Goal: Task Accomplishment & Management: Use online tool/utility

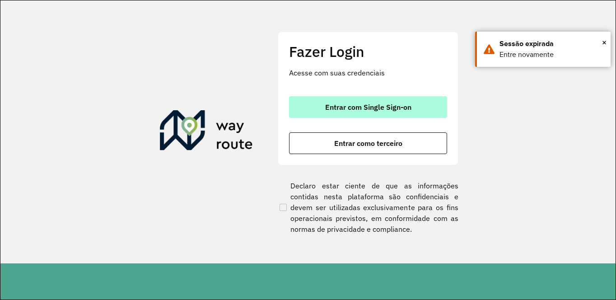
click at [385, 107] on span "Entrar com Single Sign-on" at bounding box center [368, 106] width 86 height 7
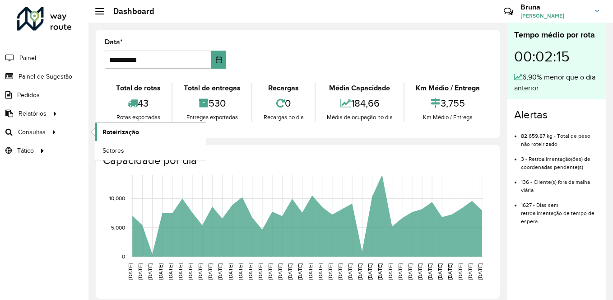
click at [118, 136] on span "Roteirização" at bounding box center [121, 131] width 37 height 9
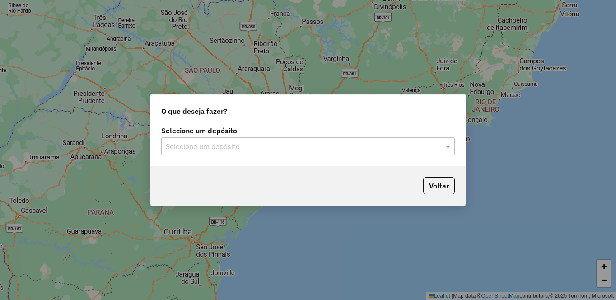
click at [334, 145] on input "text" at bounding box center [299, 146] width 267 height 11
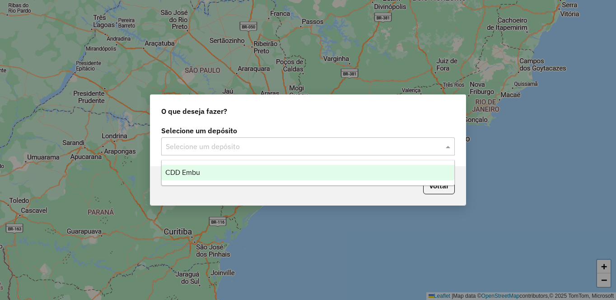
click at [209, 169] on div "CDD Embu" at bounding box center [308, 172] width 293 height 15
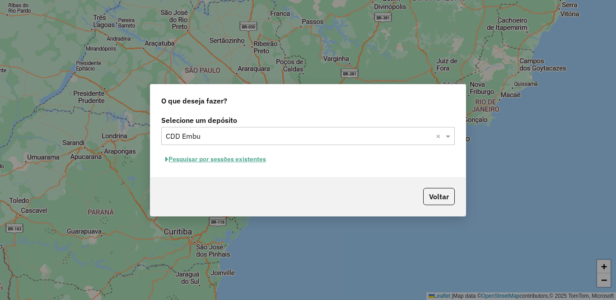
click at [213, 158] on button "Pesquisar por sessões existentes" at bounding box center [215, 159] width 109 height 14
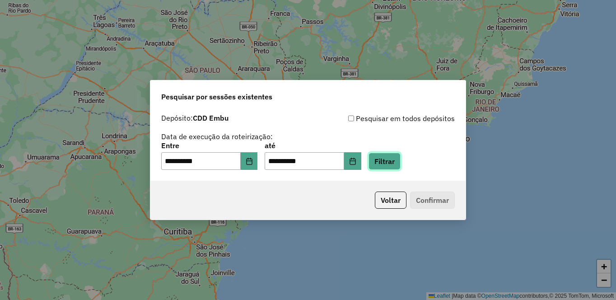
click at [401, 165] on button "Filtrar" at bounding box center [385, 161] width 32 height 17
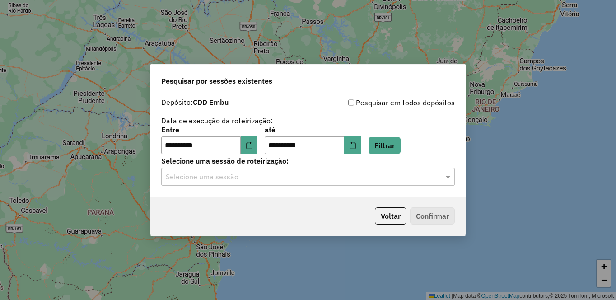
click at [223, 177] on input "text" at bounding box center [299, 177] width 267 height 11
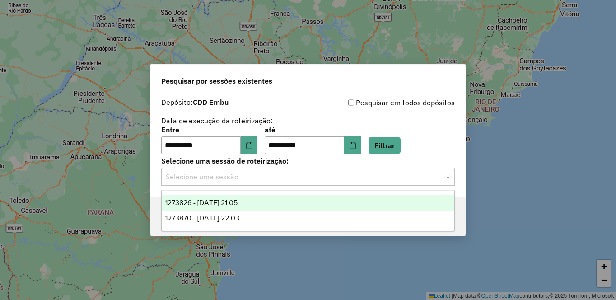
click at [253, 205] on div "1273826 - 11/09/2025 21:05" at bounding box center [308, 202] width 293 height 15
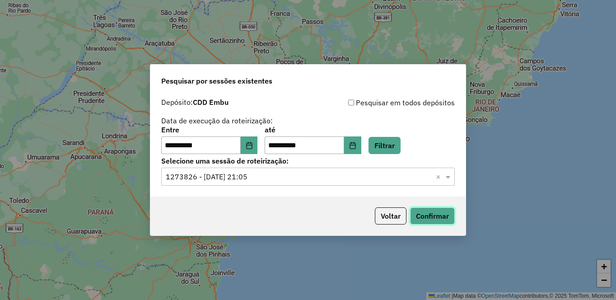
click at [434, 220] on button "Confirmar" at bounding box center [432, 215] width 45 height 17
click at [272, 177] on input "text" at bounding box center [299, 177] width 267 height 11
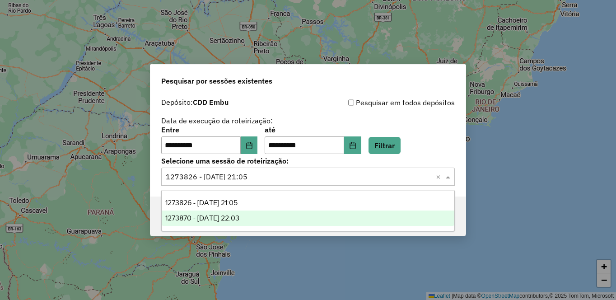
click at [188, 218] on span "1273870 - 11/09/2025 22:03" at bounding box center [202, 218] width 74 height 8
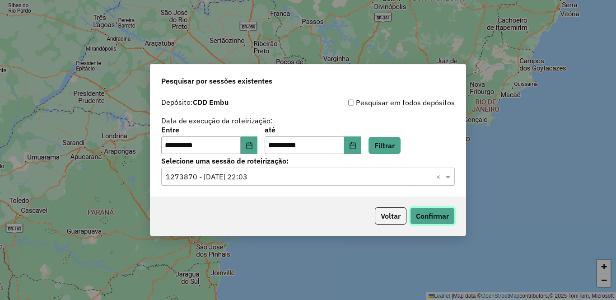
click at [450, 220] on button "Confirmar" at bounding box center [432, 215] width 45 height 17
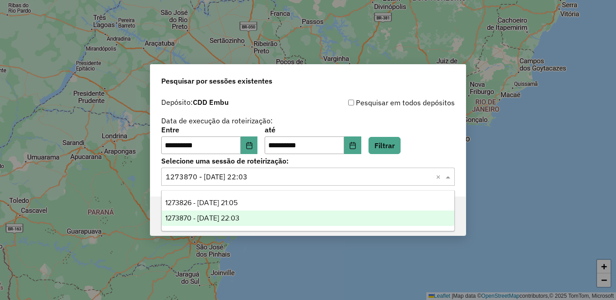
click at [245, 177] on input "text" at bounding box center [299, 177] width 267 height 11
click at [261, 194] on ng-dropdown-panel "1273826 - 11/09/2025 21:05 1273870 - 11/09/2025 22:03" at bounding box center [308, 210] width 294 height 41
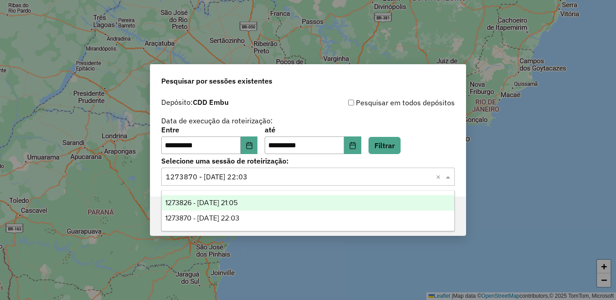
click at [261, 198] on div "1273826 - 11/09/2025 21:05" at bounding box center [308, 202] width 293 height 15
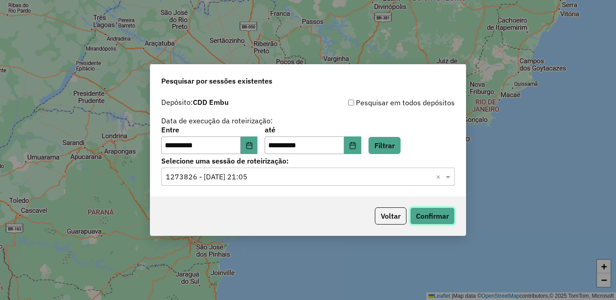
click at [441, 212] on button "Confirmar" at bounding box center [432, 215] width 45 height 17
click at [268, 178] on input "text" at bounding box center [299, 177] width 267 height 11
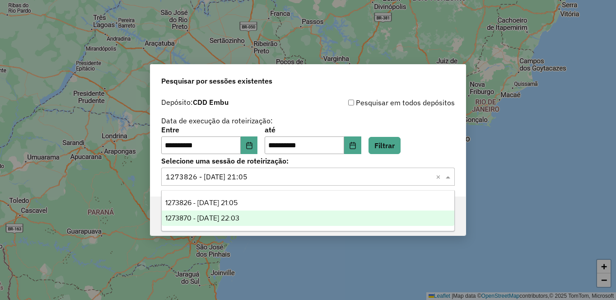
click at [239, 218] on span "1273870 - 11/09/2025 22:03" at bounding box center [202, 218] width 74 height 8
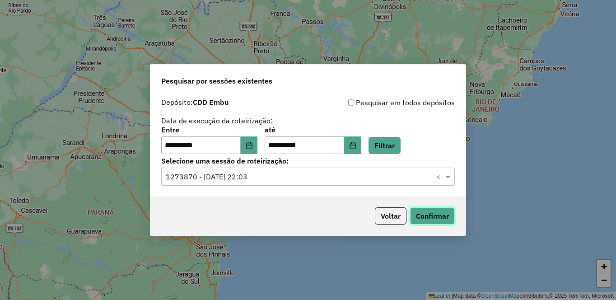
click at [432, 220] on button "Confirmar" at bounding box center [432, 215] width 45 height 17
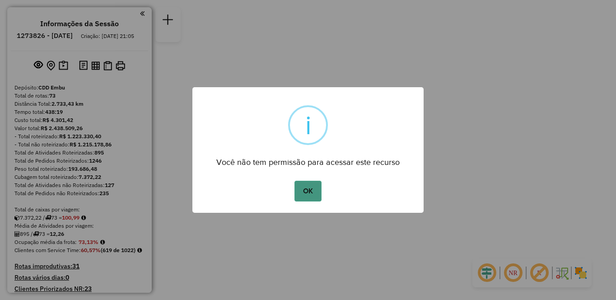
click at [314, 197] on button "OK" at bounding box center [308, 191] width 27 height 21
drag, startPoint x: 313, startPoint y: 191, endPoint x: 340, endPoint y: 217, distance: 37.4
click at [312, 191] on button "OK" at bounding box center [308, 191] width 27 height 21
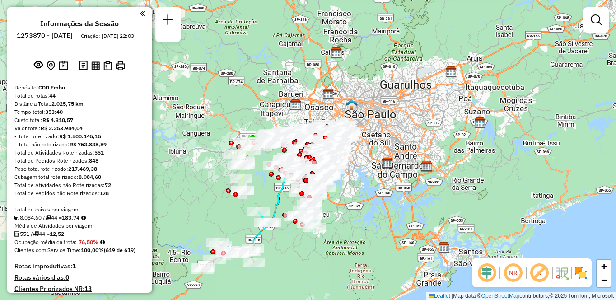
click at [352, 241] on div "Janela de atendimento Grade de atendimento Capacidade Transportadoras Veículos …" at bounding box center [308, 150] width 616 height 300
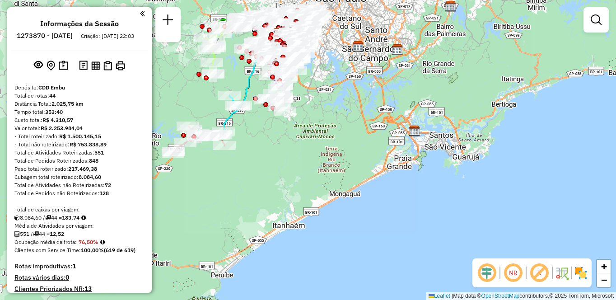
click at [509, 276] on em at bounding box center [513, 273] width 22 height 22
click at [538, 272] on em at bounding box center [540, 273] width 22 height 22
click at [580, 274] on img at bounding box center [581, 273] width 14 height 14
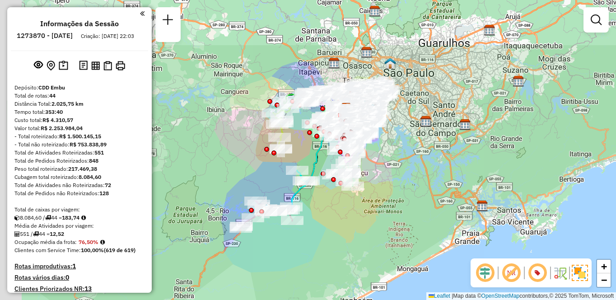
drag, startPoint x: 271, startPoint y: 117, endPoint x: 337, endPoint y: 211, distance: 114.3
click at [337, 211] on div "Janela de atendimento Grade de atendimento Capacidade Transportadoras Veículos …" at bounding box center [308, 150] width 616 height 300
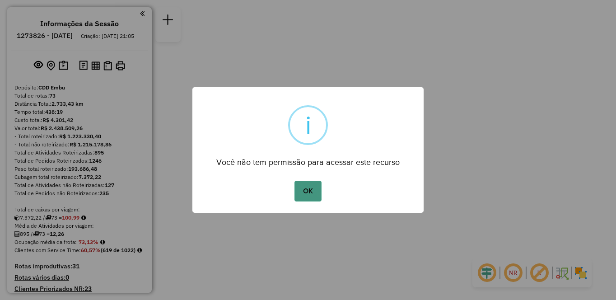
click at [310, 198] on button "OK" at bounding box center [308, 191] width 27 height 21
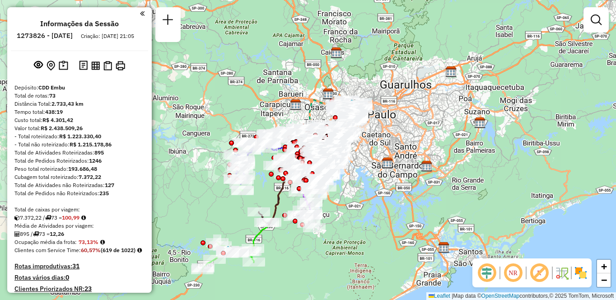
click at [518, 281] on em at bounding box center [513, 273] width 22 height 22
drag, startPoint x: 541, startPoint y: 272, endPoint x: 584, endPoint y: 275, distance: 43.0
click at [541, 272] on em at bounding box center [540, 273] width 22 height 22
click at [582, 273] on img at bounding box center [581, 273] width 14 height 14
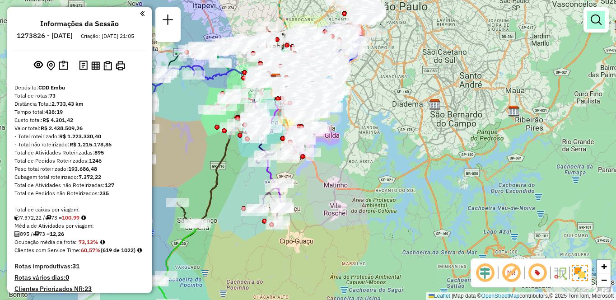
scroll to position [2551, 0]
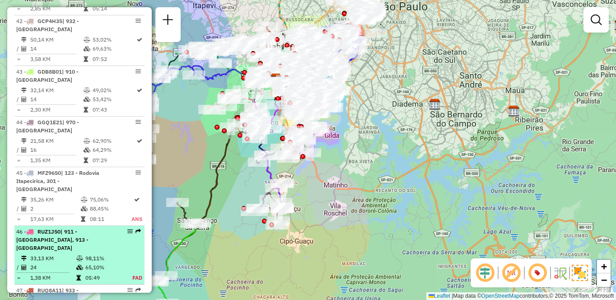
click at [63, 263] on td "24" at bounding box center [53, 267] width 46 height 9
select select "**********"
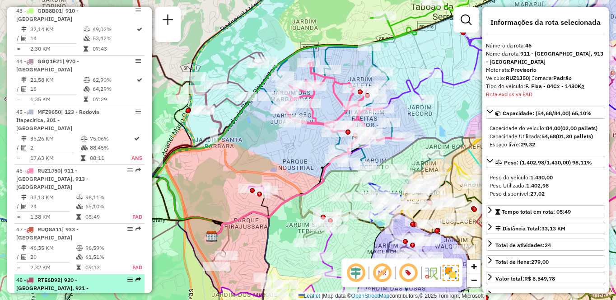
scroll to position [2688, 0]
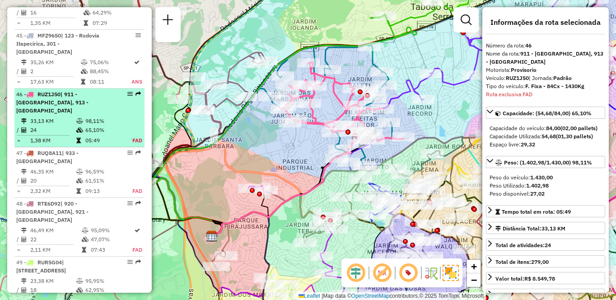
click at [129, 91] on em at bounding box center [129, 93] width 5 height 5
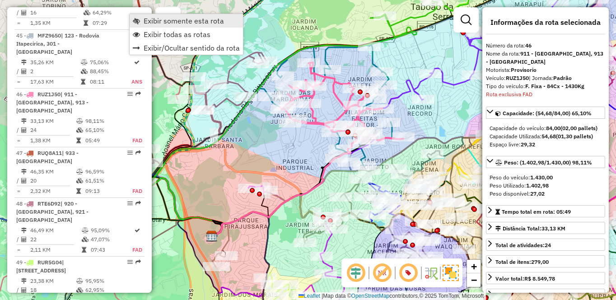
click at [160, 23] on span "Exibir somente esta rota" at bounding box center [184, 20] width 80 height 7
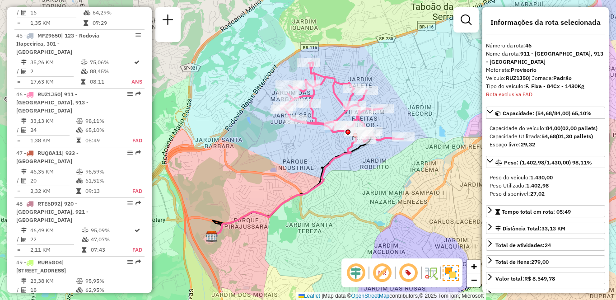
scroll to position [3850, 0]
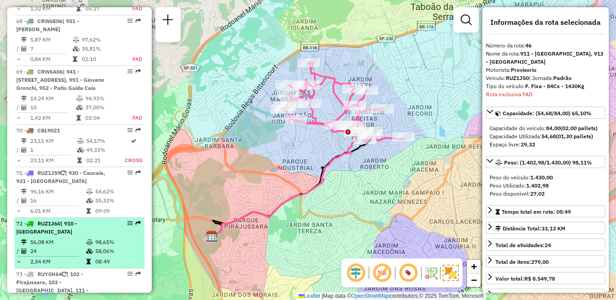
click at [62, 220] on div "72 - RUZ1J60 | 910 - Parque Ipê" at bounding box center [64, 228] width 96 height 16
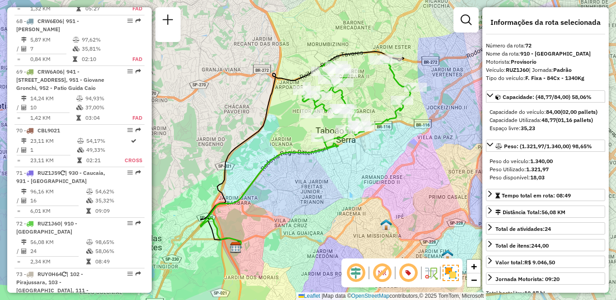
scroll to position [1371, 0]
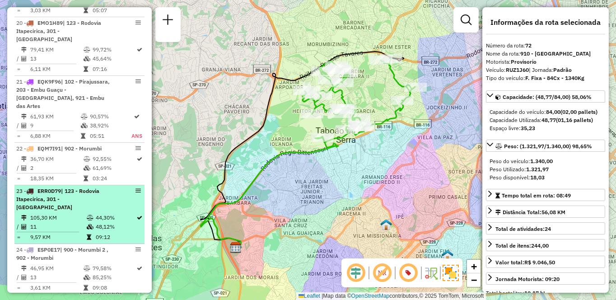
click at [100, 187] on div "23 - ERR0D79 | 123 - Rodovia Itapecirica, 301 - Itapecirica da Serra" at bounding box center [64, 199] width 96 height 24
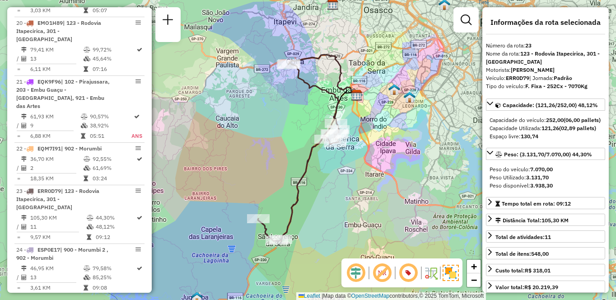
scroll to position [2340, 0]
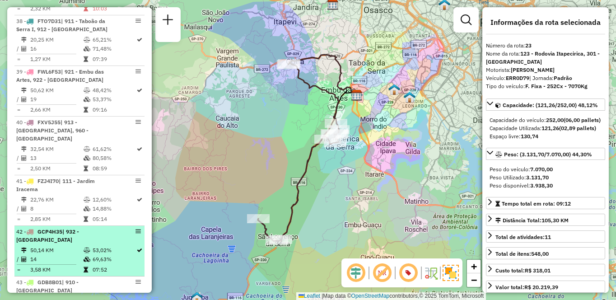
click at [78, 228] on div "42 - GCP4H35 | 932 - Jardim Passárgada" at bounding box center [64, 236] width 96 height 16
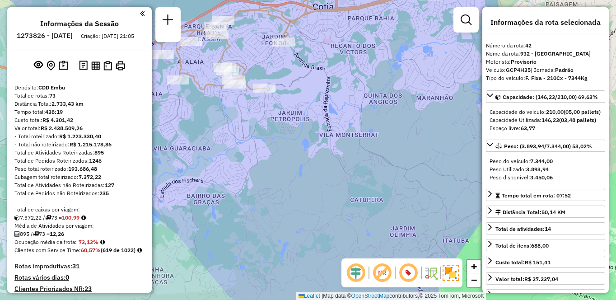
scroll to position [1682, 0]
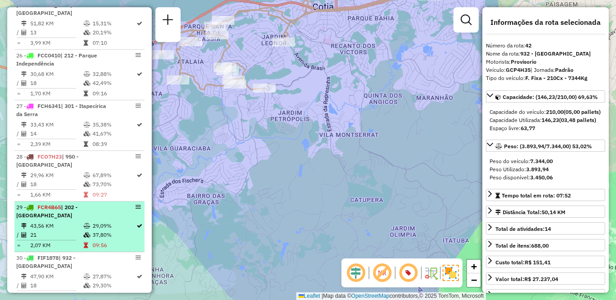
click at [66, 221] on td "43,56 KM" at bounding box center [56, 225] width 53 height 9
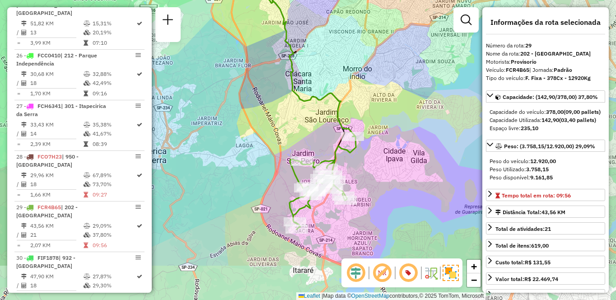
drag, startPoint x: 390, startPoint y: 179, endPoint x: 373, endPoint y: 114, distance: 67.4
click at [373, 114] on div "Janela de atendimento Grade de atendimento Capacidade Transportadoras Veículos …" at bounding box center [308, 150] width 616 height 300
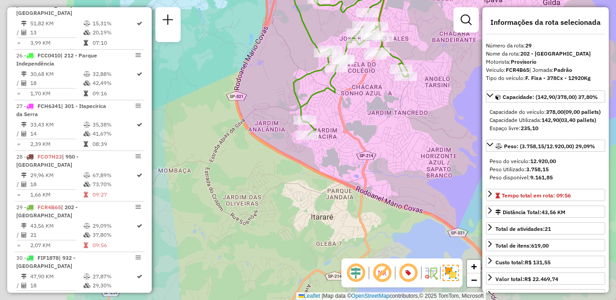
drag, startPoint x: 286, startPoint y: 169, endPoint x: 422, endPoint y: 178, distance: 137.1
click at [422, 178] on div "Janela de atendimento Grade de atendimento Capacidade Transportadoras Veículos …" at bounding box center [308, 150] width 616 height 300
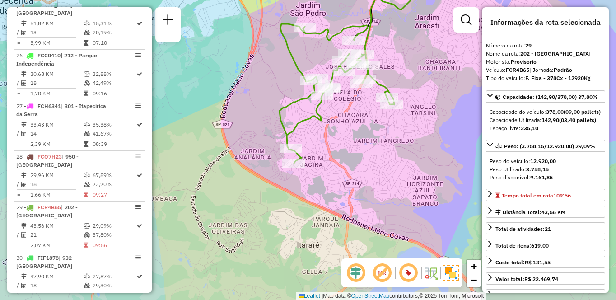
drag, startPoint x: 415, startPoint y: 137, endPoint x: 381, endPoint y: 210, distance: 80.2
click at [381, 210] on div "Janela de atendimento Grade de atendimento Capacidade Transportadoras Veículos …" at bounding box center [308, 150] width 616 height 300
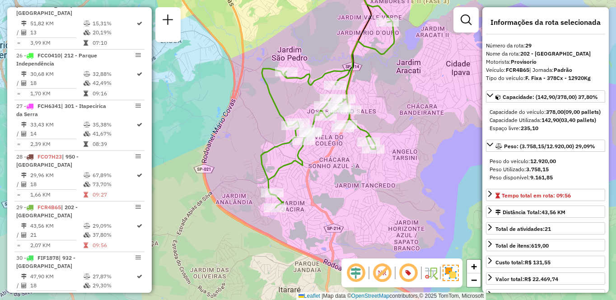
scroll to position [1531, 0]
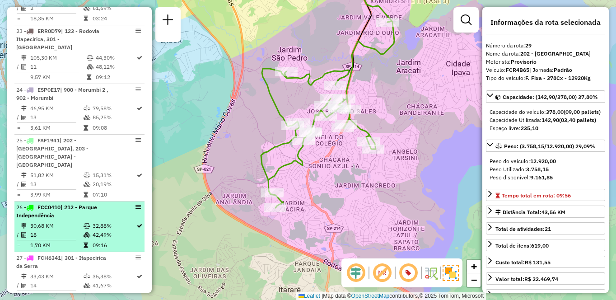
click at [97, 203] on div "26 - FCC0410 | 212 - Parque Independência" at bounding box center [64, 211] width 96 height 16
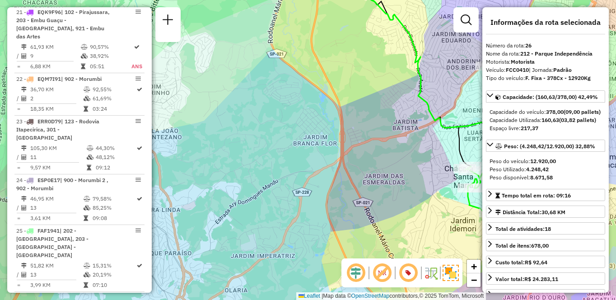
scroll to position [1682, 0]
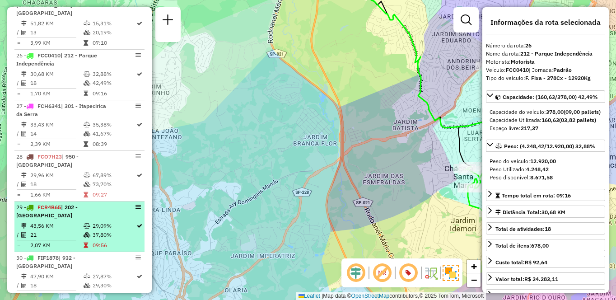
click at [81, 221] on td "43,56 KM" at bounding box center [56, 225] width 53 height 9
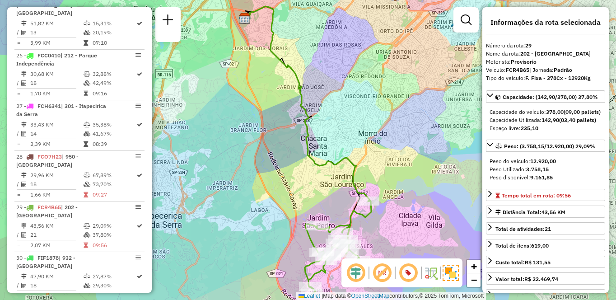
scroll to position [848, 0]
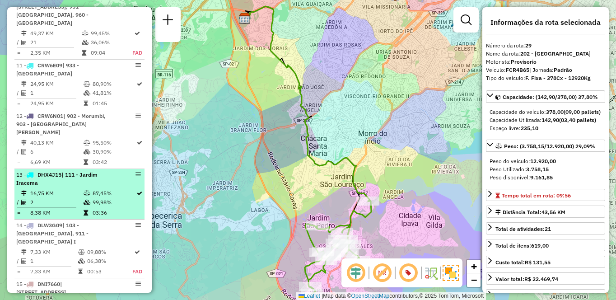
click at [86, 189] on td at bounding box center [87, 193] width 9 height 9
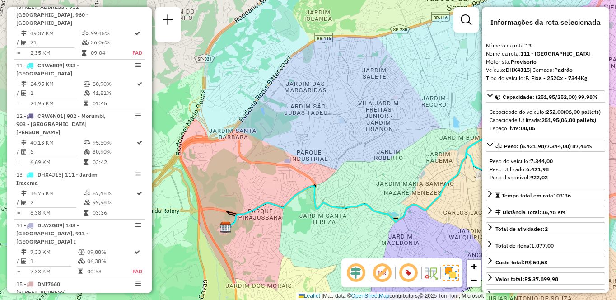
scroll to position [1733, 0]
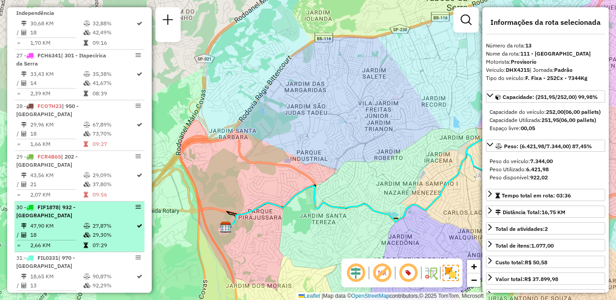
click at [51, 221] on td "47,90 KM" at bounding box center [56, 225] width 53 height 9
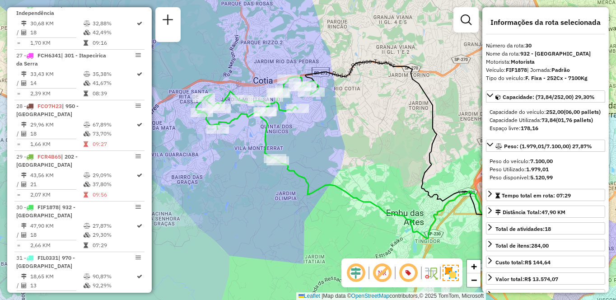
drag, startPoint x: 297, startPoint y: 131, endPoint x: 304, endPoint y: 131, distance: 7.7
click at [304, 131] on div "Janela de atendimento Grade de atendimento Capacidade Transportadoras Veículos …" at bounding box center [308, 150] width 616 height 300
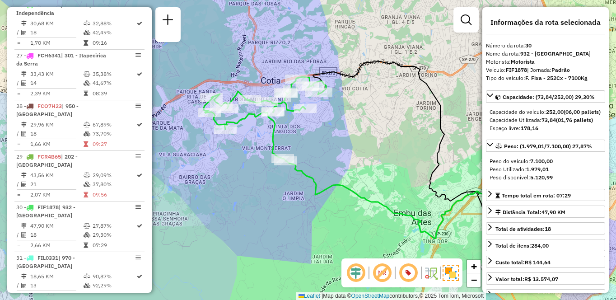
scroll to position [1885, 0]
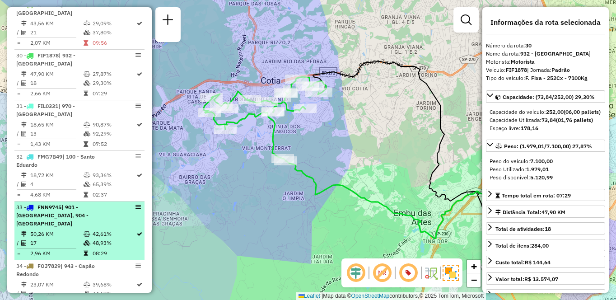
click at [89, 231] on icon at bounding box center [87, 233] width 7 height 5
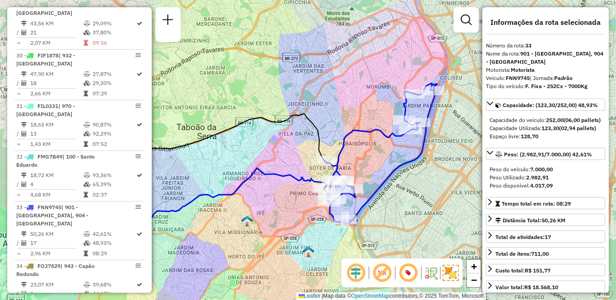
drag, startPoint x: 411, startPoint y: 197, endPoint x: 371, endPoint y: 207, distance: 41.0
click at [371, 207] on div "Janela de atendimento Grade de atendimento Capacidade Transportadoras Veículos …" at bounding box center [308, 150] width 616 height 300
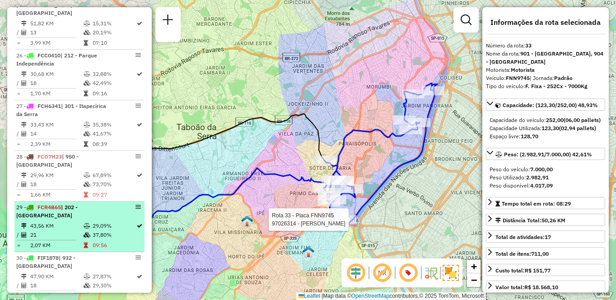
click at [116, 221] on td "29,09%" at bounding box center [114, 225] width 44 height 9
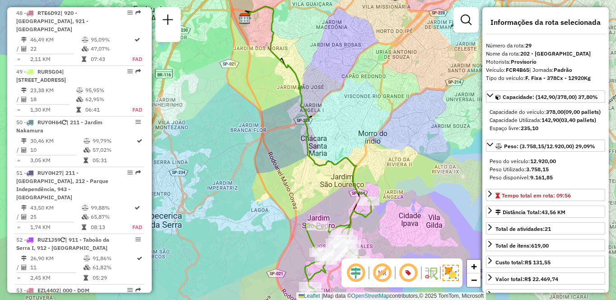
scroll to position [3799, 0]
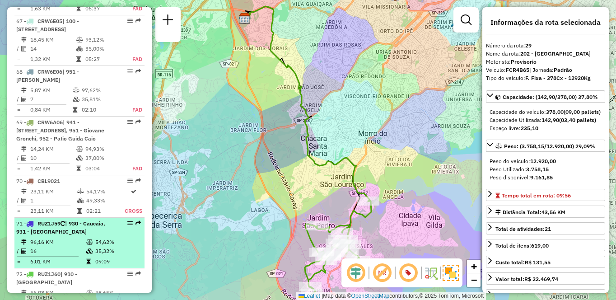
click at [60, 238] on td "96,16 KM" at bounding box center [58, 242] width 56 height 9
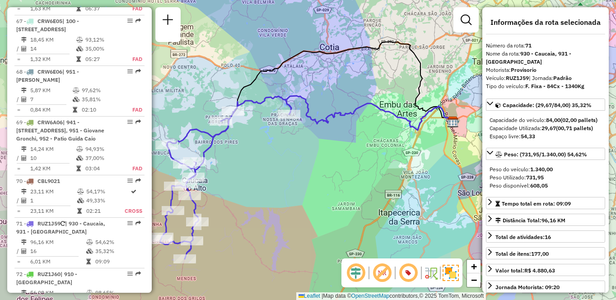
scroll to position [478, 0]
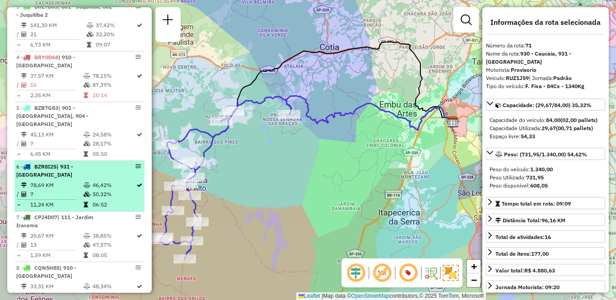
click at [88, 164] on li "6 - BZR8I25 | 931 - Centro de Cotia 78,69 KM 46,42% / 7 50,32% = 11,24 KM 06:52" at bounding box center [79, 186] width 130 height 51
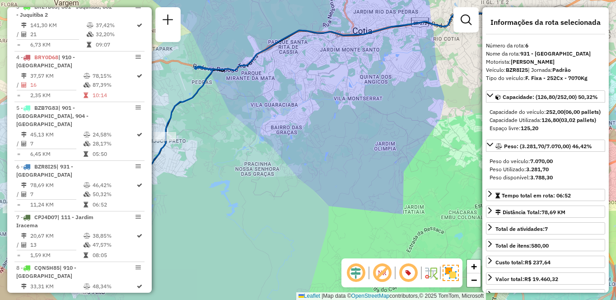
scroll to position [2812, 0]
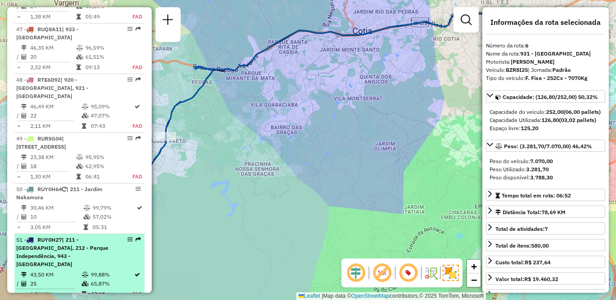
click at [93, 270] on td "99,88%" at bounding box center [111, 274] width 42 height 9
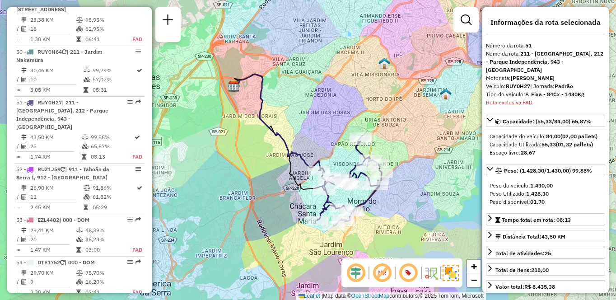
scroll to position [1784, 0]
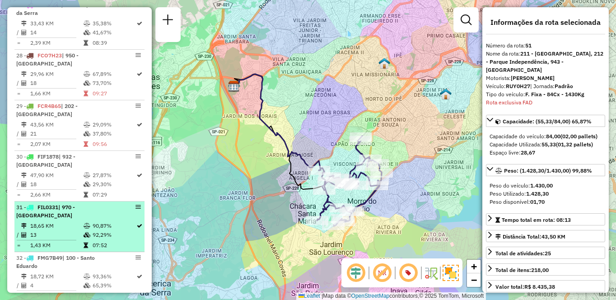
click at [84, 221] on td at bounding box center [87, 225] width 9 height 9
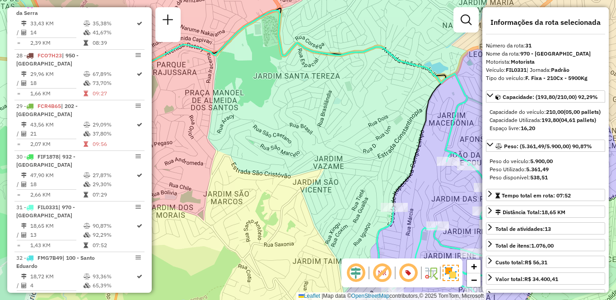
scroll to position [2652, 0]
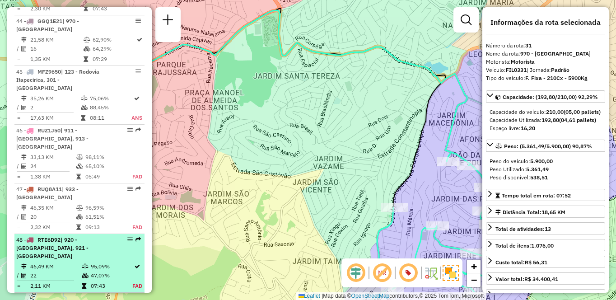
click at [84, 234] on li "48 - RTE6D92 | 920 - Parque Paulista, 921 - Embu das Artes 46,49 KM 95,09% / 22…" at bounding box center [79, 263] width 130 height 59
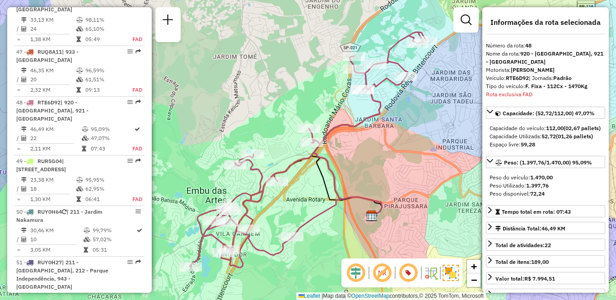
scroll to position [2239, 0]
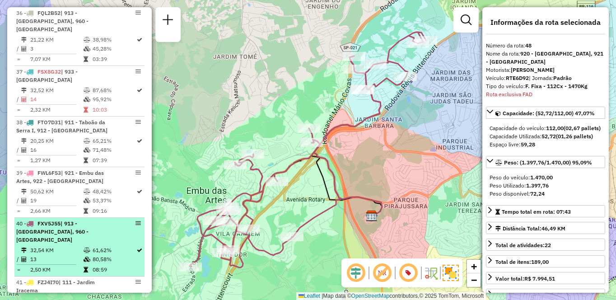
click at [89, 248] on icon at bounding box center [87, 250] width 7 height 5
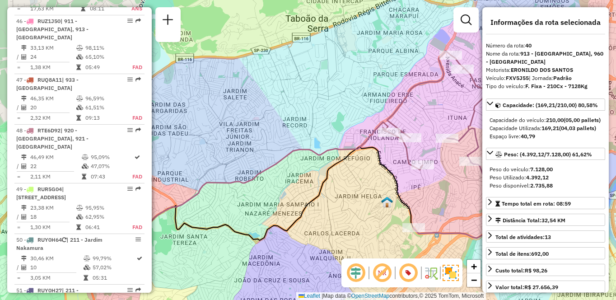
scroll to position [3900, 0]
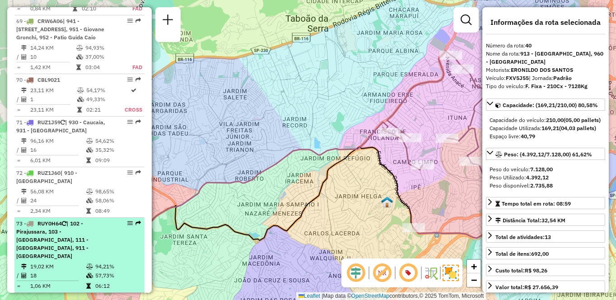
click at [77, 220] on div "73 - RUY0H64 | 102 - Pirajussara, 103 - Vila Regina, 111 - Jardim Iracema, 911 …" at bounding box center [64, 240] width 96 height 41
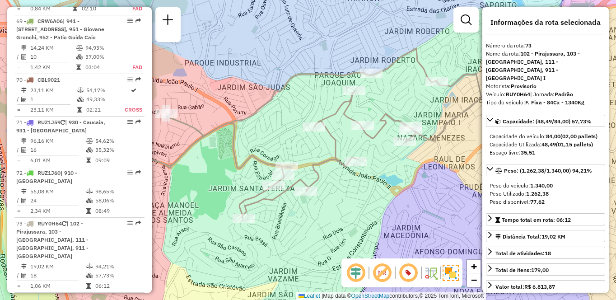
drag, startPoint x: 403, startPoint y: 187, endPoint x: 371, endPoint y: 197, distance: 33.7
click at [371, 197] on div "Janela de atendimento Grade de atendimento Capacidade Transportadoras Veículos …" at bounding box center [308, 150] width 616 height 300
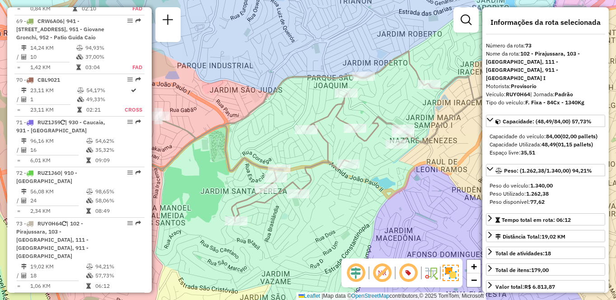
scroll to position [1429, 0]
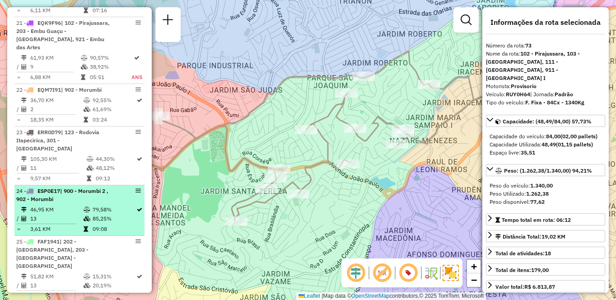
click at [100, 205] on td "79,58%" at bounding box center [114, 209] width 44 height 9
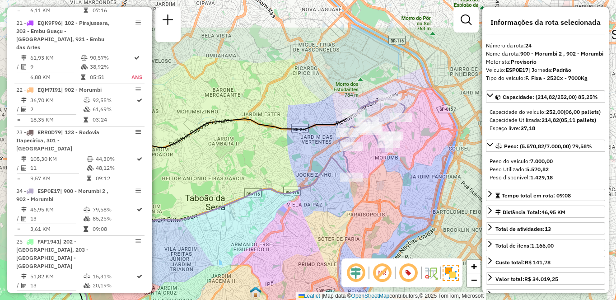
drag, startPoint x: 397, startPoint y: 173, endPoint x: 350, endPoint y: 220, distance: 66.8
click at [350, 220] on div "Janela de atendimento Grade de atendimento Capacidade Transportadoras Veículos …" at bounding box center [308, 150] width 616 height 300
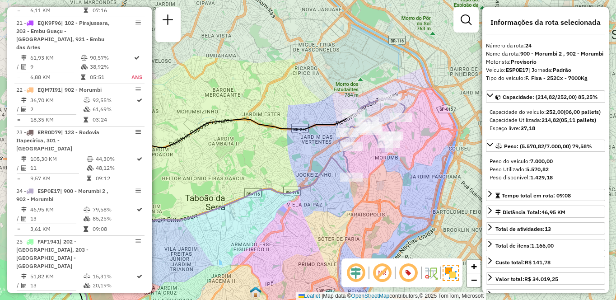
scroll to position [1632, 0]
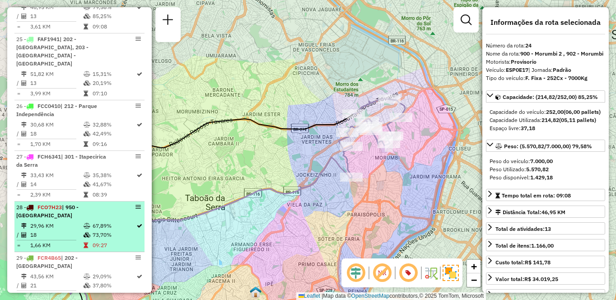
click at [58, 201] on li "28 - FCO7H23 | 950 - Jardim Germânia 29,96 KM 67,89% / 18 73,70% = 1,66 KM 09:27" at bounding box center [79, 226] width 130 height 51
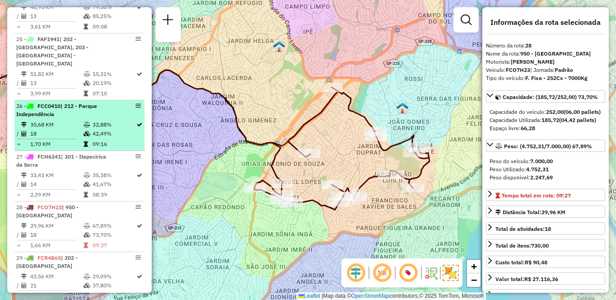
click at [71, 129] on td "18" at bounding box center [56, 133] width 53 height 9
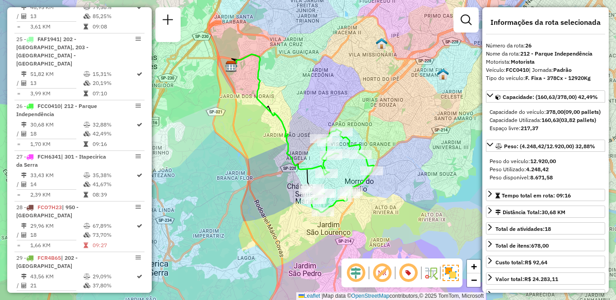
drag, startPoint x: 414, startPoint y: 220, endPoint x: 404, endPoint y: 197, distance: 25.1
click at [404, 197] on div "Janela de atendimento Grade de atendimento Capacidade Transportadoras Veículos …" at bounding box center [308, 150] width 616 height 300
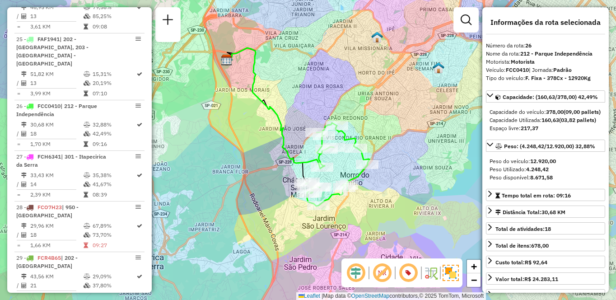
scroll to position [2761, 0]
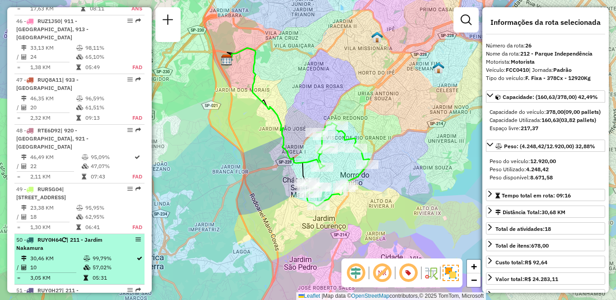
click at [59, 254] on td "30,46 KM" at bounding box center [56, 258] width 53 height 9
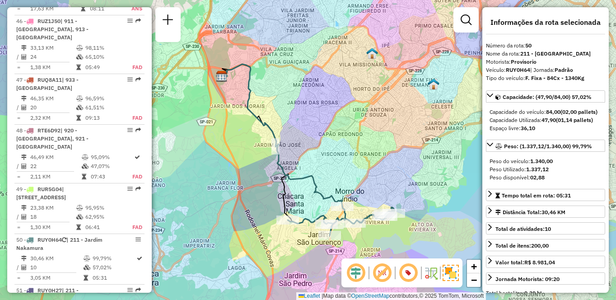
scroll to position [3900, 0]
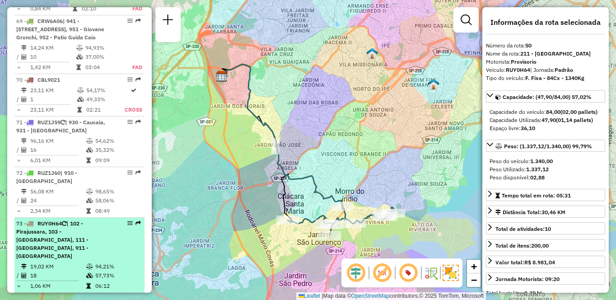
click at [64, 220] on span "| 102 - Pirajussara, 103 - Vila Regina, 111 - Jardim Iracema, 911 - Taboão da S…" at bounding box center [52, 239] width 72 height 39
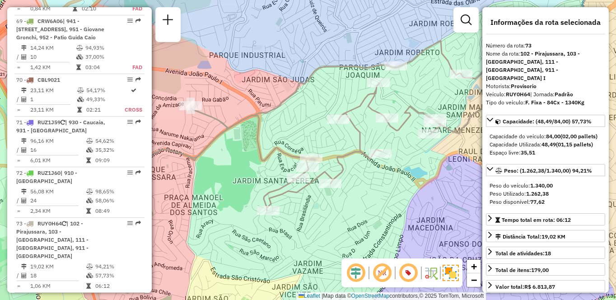
scroll to position [2702, 0]
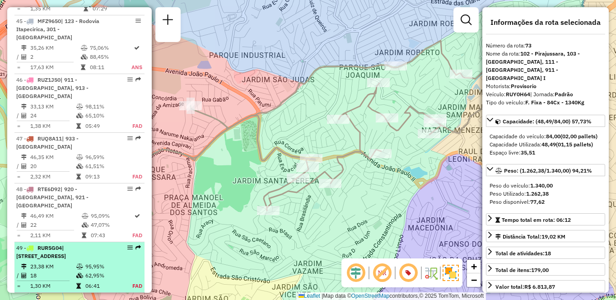
click at [66, 244] on span "| 100 - Santo Eduardo, 101 - Jardim Taima, 102 - Pirajussara, 103 - Vila Regina" at bounding box center [41, 251] width 50 height 15
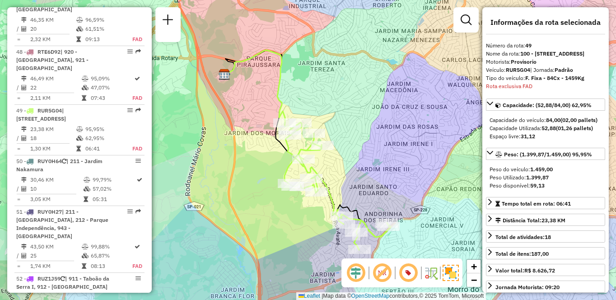
scroll to position [3799, 0]
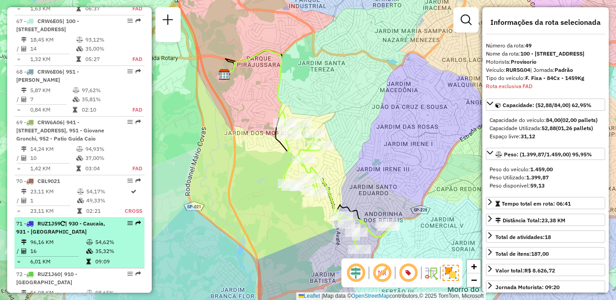
click at [81, 220] on div "71 - RUZ1J59 | 930 - Caucaia, 931 - Centro de Cotia" at bounding box center [64, 228] width 96 height 16
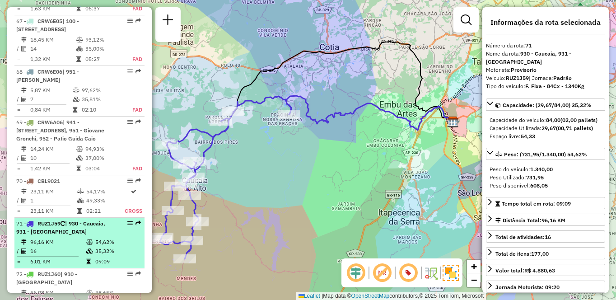
click at [75, 238] on td "96,16 KM" at bounding box center [58, 242] width 56 height 9
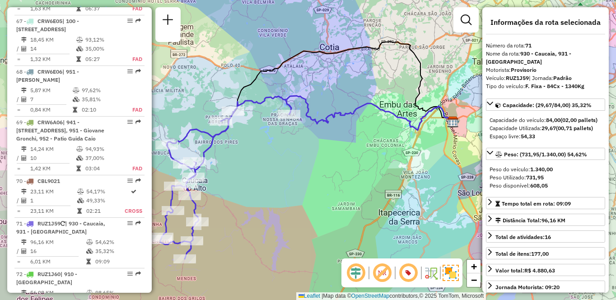
scroll to position [2702, 0]
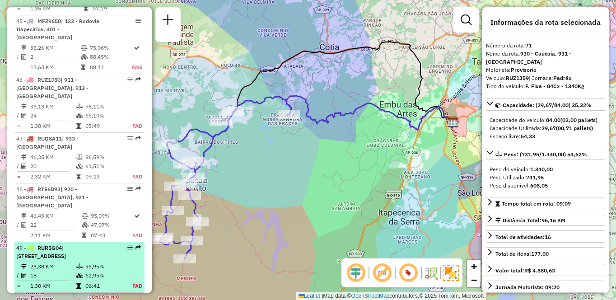
click at [61, 281] on td "1,30 KM" at bounding box center [53, 285] width 46 height 9
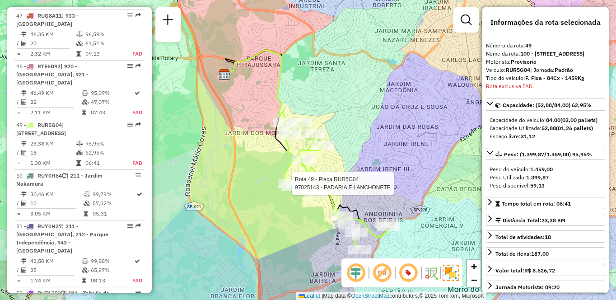
scroll to position [2840, 0]
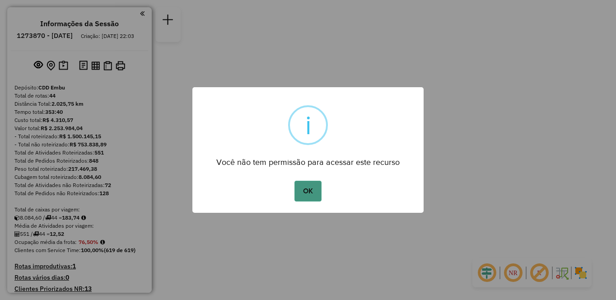
click at [310, 191] on button "OK" at bounding box center [308, 191] width 27 height 21
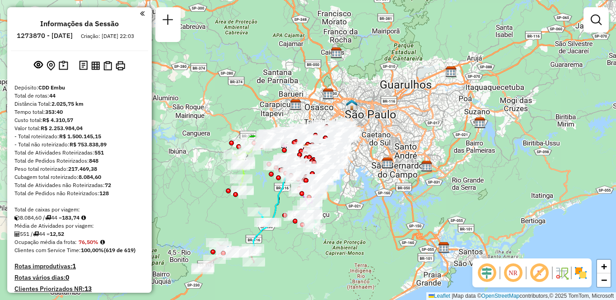
click at [513, 276] on em at bounding box center [513, 273] width 22 height 22
click at [540, 270] on em at bounding box center [540, 273] width 22 height 22
click at [582, 276] on img at bounding box center [581, 273] width 14 height 14
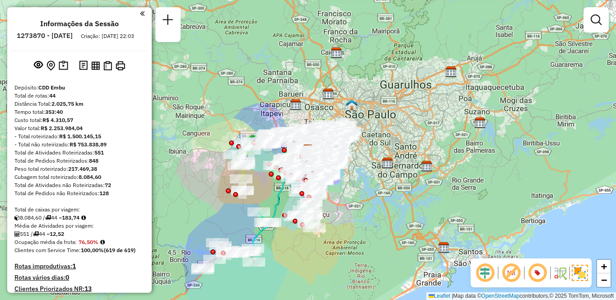
scroll to position [1077, 0]
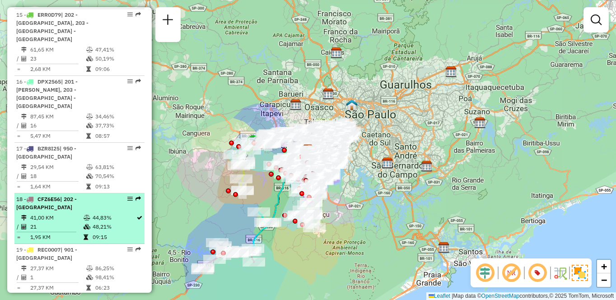
click at [84, 222] on td at bounding box center [87, 226] width 9 height 9
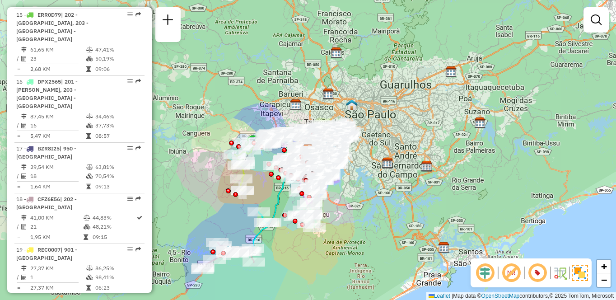
select select "**********"
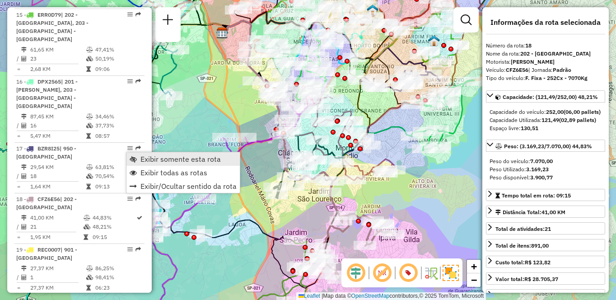
click at [184, 158] on span "Exibir somente esta rota" at bounding box center [180, 158] width 80 height 7
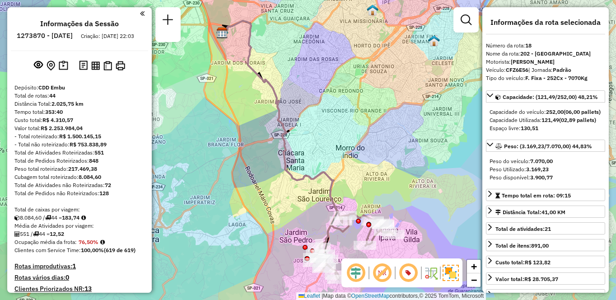
scroll to position [664, 0]
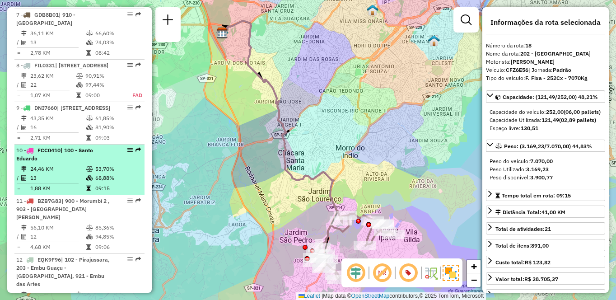
click at [30, 174] on td "13" at bounding box center [58, 177] width 56 height 9
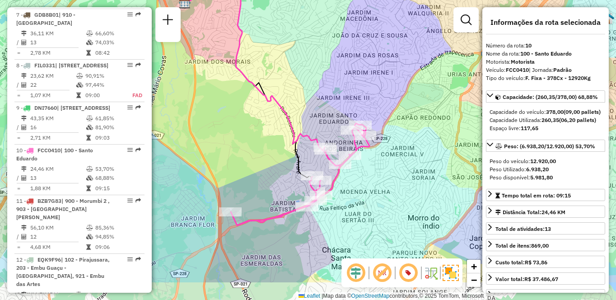
drag, startPoint x: 414, startPoint y: 221, endPoint x: 382, endPoint y: 168, distance: 62.2
click at [382, 168] on div "Janela de atendimento Grade de atendimento Capacidade Transportadoras Veículos …" at bounding box center [308, 150] width 616 height 300
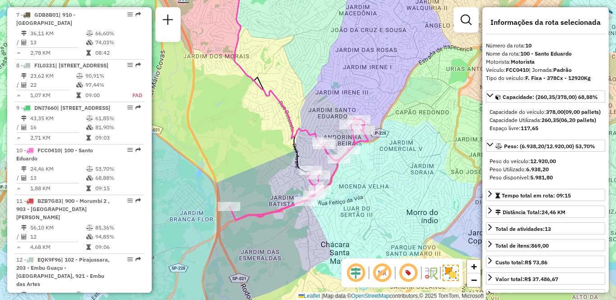
scroll to position [1996, 0]
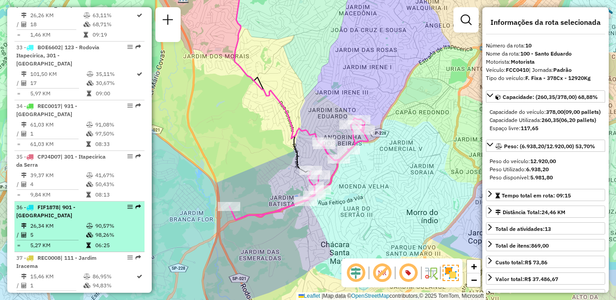
click at [69, 203] on div "36 - FIF1878 | 901 - [GEOGRAPHIC_DATA]" at bounding box center [64, 211] width 96 height 16
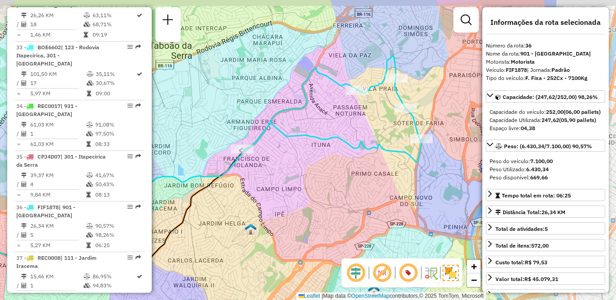
drag, startPoint x: 438, startPoint y: 178, endPoint x: 314, endPoint y: 195, distance: 125.9
click at [314, 195] on div "Janela de atendimento Grade de atendimento Capacidade Transportadoras Veículos …" at bounding box center [308, 150] width 616 height 300
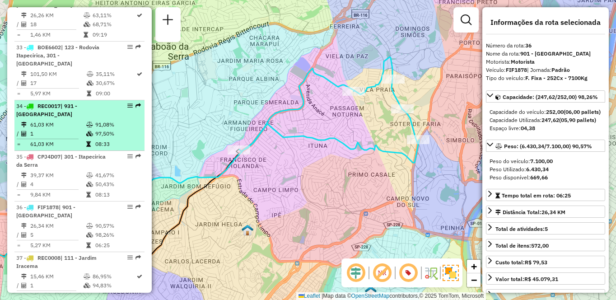
scroll to position [1735, 0]
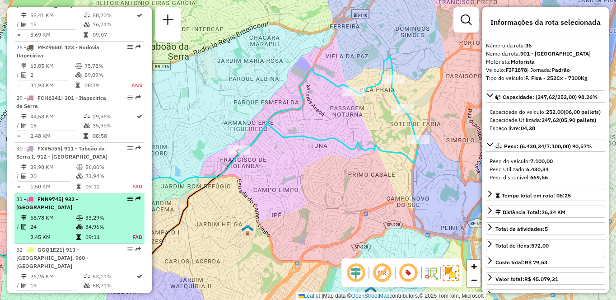
click at [62, 213] on td "58,78 KM" at bounding box center [53, 217] width 46 height 9
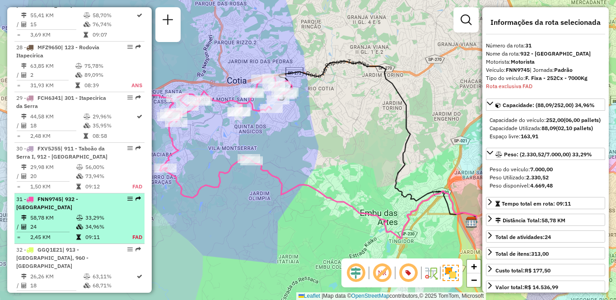
scroll to position [1872, 0]
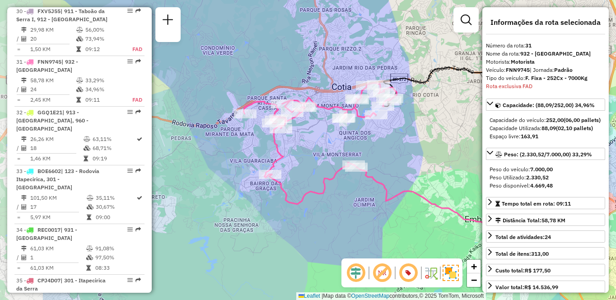
drag, startPoint x: 344, startPoint y: 153, endPoint x: 449, endPoint y: 159, distance: 105.4
click at [449, 159] on div "Janela de atendimento Grade de atendimento Capacidade Transportadoras Veículos …" at bounding box center [308, 150] width 616 height 300
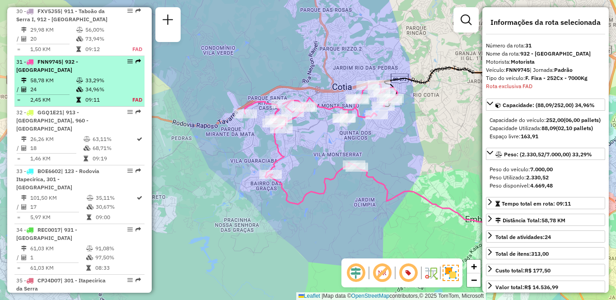
click at [92, 76] on td "33,29%" at bounding box center [103, 80] width 37 height 9
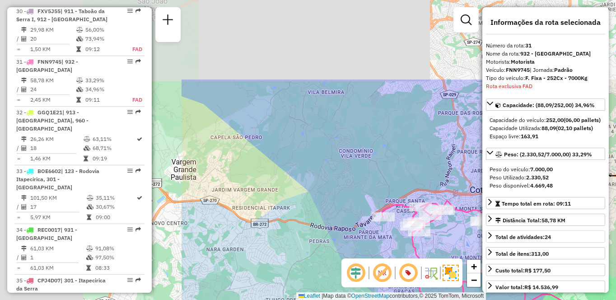
drag, startPoint x: 308, startPoint y: 134, endPoint x: 552, endPoint y: 244, distance: 267.9
click at [552, 244] on hb-router-mapa "Informações da Sessão 1273870 - [DATE] Criação: [DATE] 22:03 Depósito: CDD Embu…" at bounding box center [308, 150] width 616 height 300
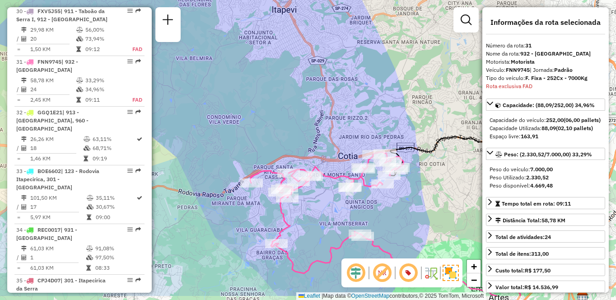
drag, startPoint x: 405, startPoint y: 177, endPoint x: 246, endPoint y: 136, distance: 163.8
click at [246, 136] on div "Janela de atendimento Grade de atendimento Capacidade Transportadoras Veículos …" at bounding box center [308, 150] width 616 height 300
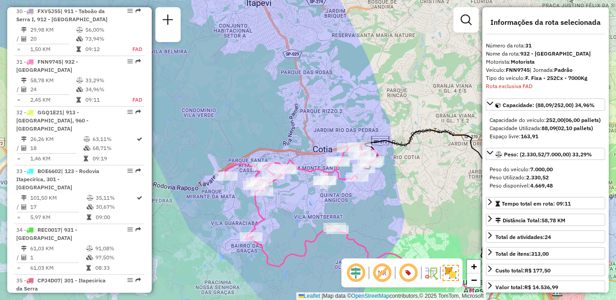
scroll to position [1026, 0]
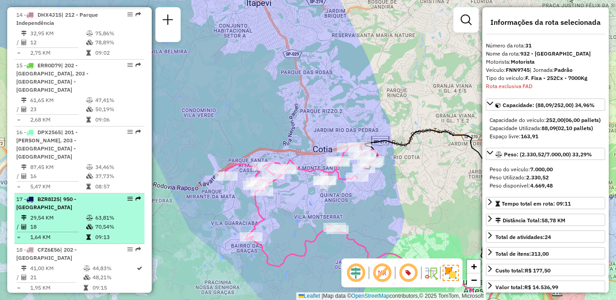
click at [69, 213] on td "29,54 KM" at bounding box center [58, 217] width 56 height 9
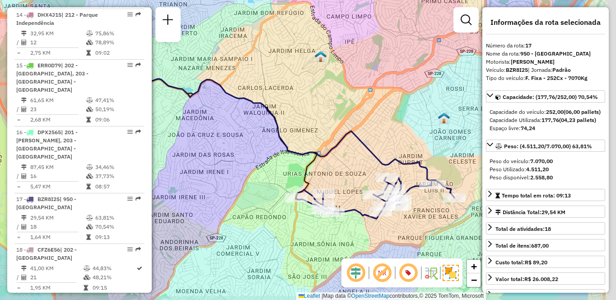
drag, startPoint x: 376, startPoint y: 173, endPoint x: 304, endPoint y: 163, distance: 72.6
click at [304, 163] on icon at bounding box center [177, 136] width 313 height 152
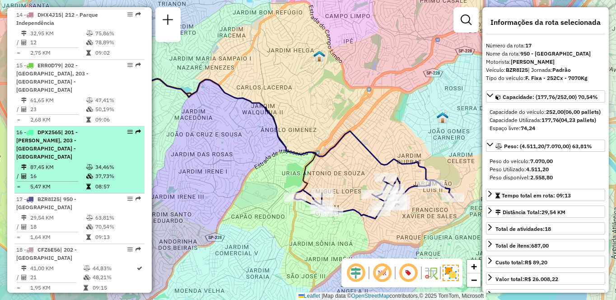
click at [50, 129] on span "| 201 - [PERSON_NAME], 203 - [GEOGRAPHIC_DATA] - [GEOGRAPHIC_DATA]" at bounding box center [46, 144] width 61 height 31
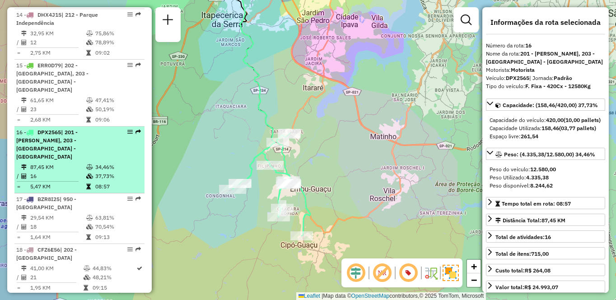
click at [74, 172] on td "16" at bounding box center [58, 176] width 56 height 9
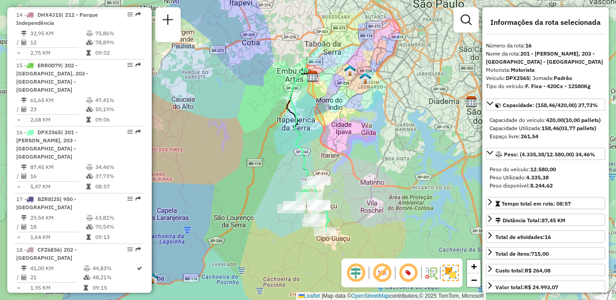
scroll to position [824, 0]
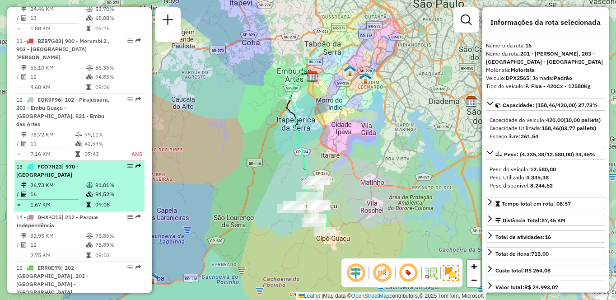
click at [90, 163] on div "13 - FCO7H23 | 970 - [GEOGRAPHIC_DATA]" at bounding box center [64, 171] width 96 height 16
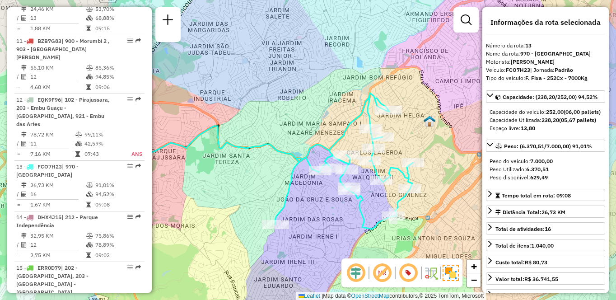
click at [349, 221] on div "Janela de atendimento Grade de atendimento Capacidade Transportadoras Veículos …" at bounding box center [308, 150] width 616 height 300
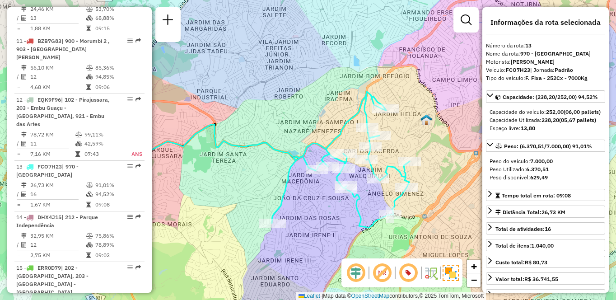
scroll to position [555, 0]
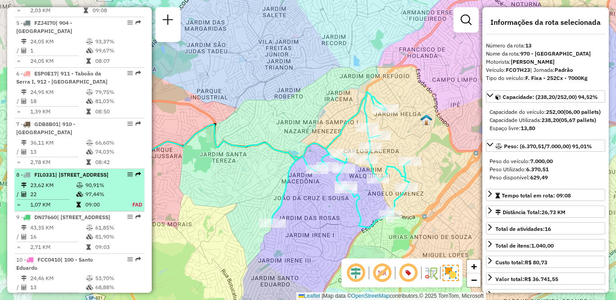
click at [80, 181] on td at bounding box center [80, 185] width 9 height 9
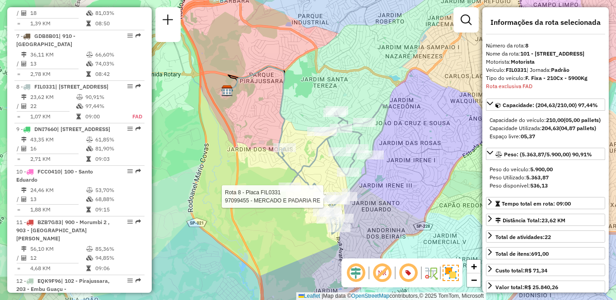
scroll to position [692, 0]
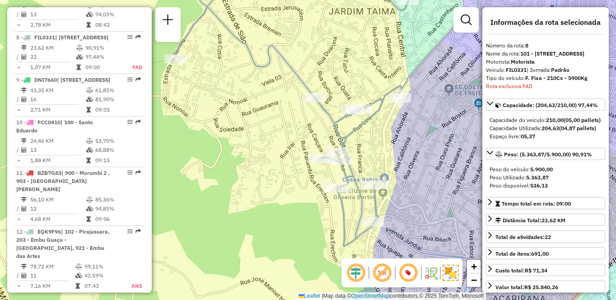
drag, startPoint x: 371, startPoint y: 85, endPoint x: 388, endPoint y: 196, distance: 111.9
click at [388, 196] on icon at bounding box center [327, 121] width 304 height 250
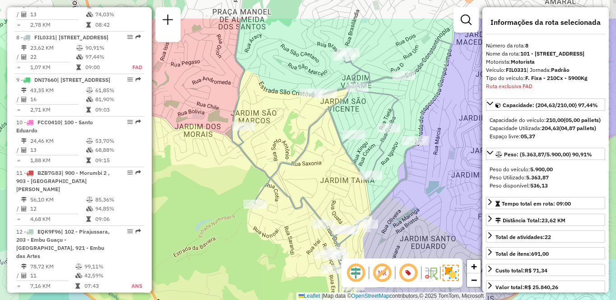
drag, startPoint x: 263, startPoint y: 94, endPoint x: 246, endPoint y: 154, distance: 61.6
click at [246, 154] on icon at bounding box center [345, 169] width 214 height 258
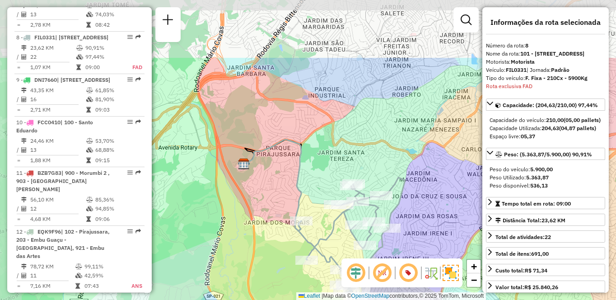
drag, startPoint x: 238, startPoint y: 120, endPoint x: 288, endPoint y: 208, distance: 100.7
click at [288, 208] on div "Janela de atendimento Grade de atendimento Capacidade Transportadoras Veículos …" at bounding box center [308, 150] width 616 height 300
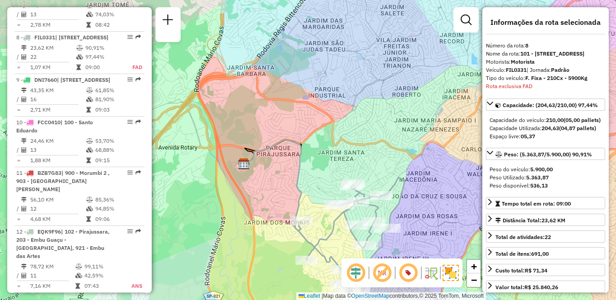
scroll to position [1279, 0]
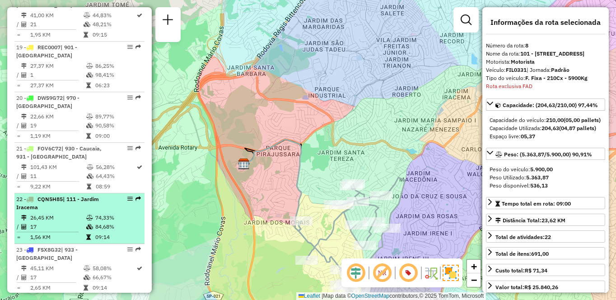
click at [63, 222] on td "17" at bounding box center [58, 226] width 56 height 9
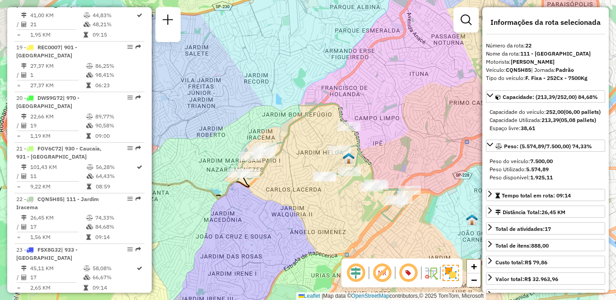
drag, startPoint x: 414, startPoint y: 187, endPoint x: 315, endPoint y: 199, distance: 99.7
click at [315, 199] on div "Janela de atendimento Grade de atendimento Capacidade Transportadoras Veículos …" at bounding box center [308, 150] width 616 height 300
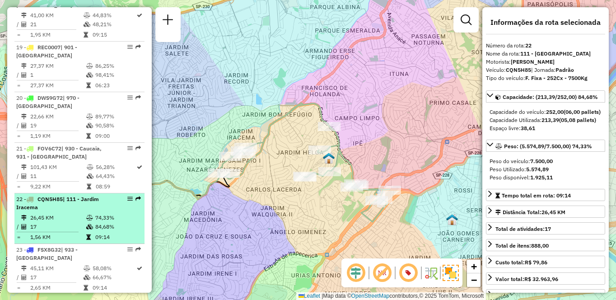
click at [68, 196] on span "| 111 - Jardim Iracema" at bounding box center [57, 203] width 83 height 15
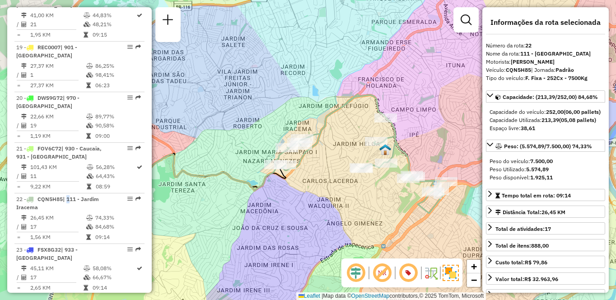
drag, startPoint x: 356, startPoint y: 213, endPoint x: 323, endPoint y: 213, distance: 32.5
click at [323, 213] on div "Janela de atendimento Grade de atendimento Capacidade Transportadoras Veículos …" at bounding box center [308, 150] width 616 height 300
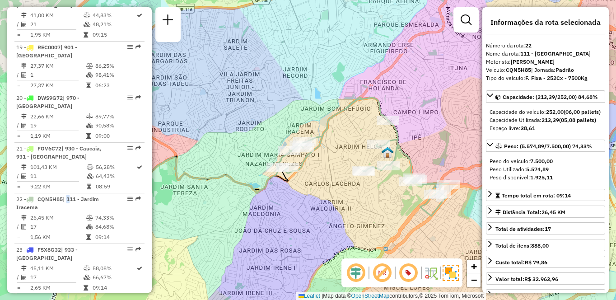
drag, startPoint x: 286, startPoint y: 194, endPoint x: 324, endPoint y: 197, distance: 38.5
click at [324, 197] on div "Janela de atendimento Grade de atendimento Capacidade Transportadoras Veículos …" at bounding box center [308, 150] width 616 height 300
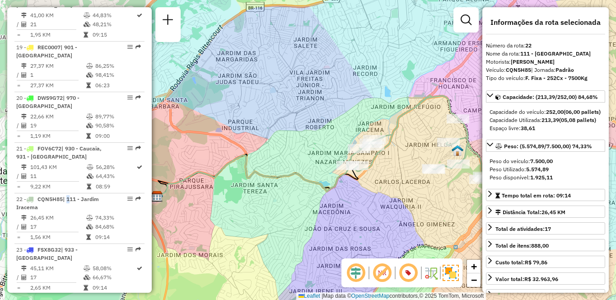
drag, startPoint x: 281, startPoint y: 187, endPoint x: 348, endPoint y: 185, distance: 66.4
click at [348, 185] on div "Janela de atendimento Grade de atendimento Capacidade Transportadoras Veículos …" at bounding box center [308, 150] width 616 height 300
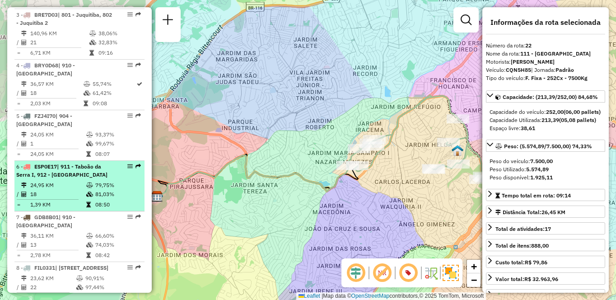
click at [80, 181] on td "24,95 KM" at bounding box center [58, 185] width 56 height 9
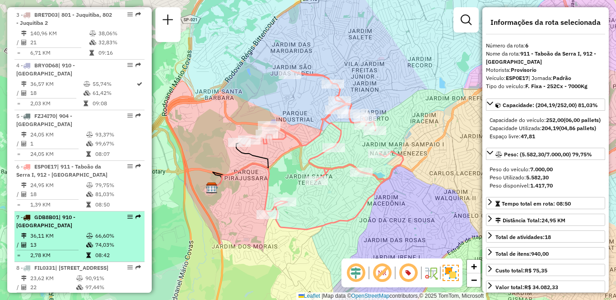
click at [37, 250] on hr at bounding box center [48, 250] width 62 height 0
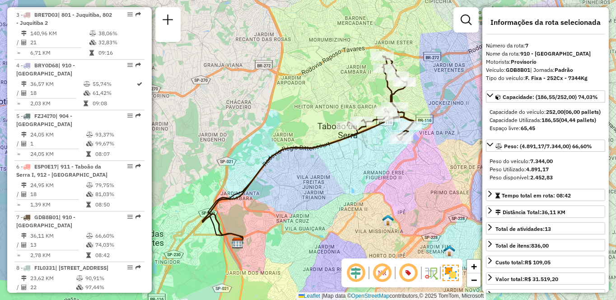
scroll to position [1381, 0]
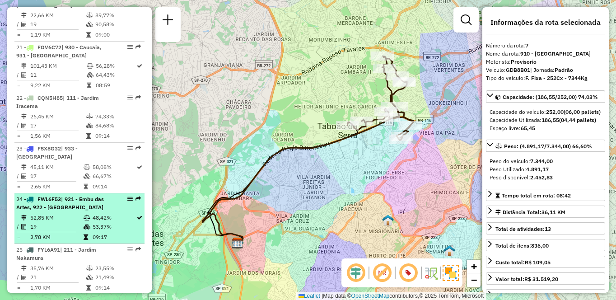
click at [61, 213] on td "52,85 KM" at bounding box center [56, 217] width 53 height 9
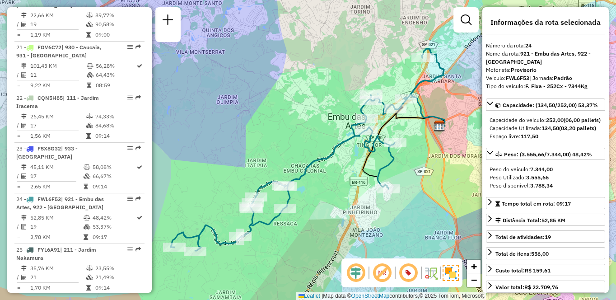
scroll to position [377, 0]
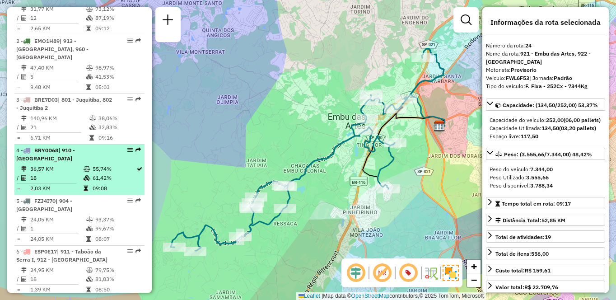
click at [114, 152] on div at bounding box center [127, 149] width 27 height 5
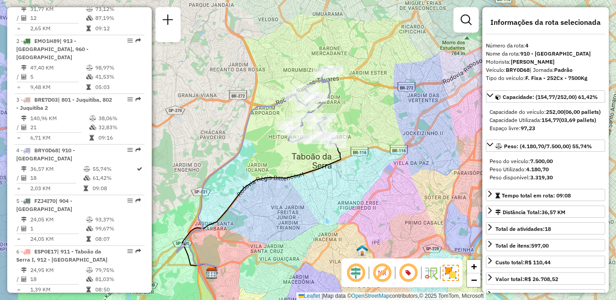
drag, startPoint x: 407, startPoint y: 167, endPoint x: 358, endPoint y: 188, distance: 53.4
click at [358, 188] on div "Janela de atendimento Grade de atendimento Capacidade Transportadoras Veículos …" at bounding box center [308, 150] width 616 height 300
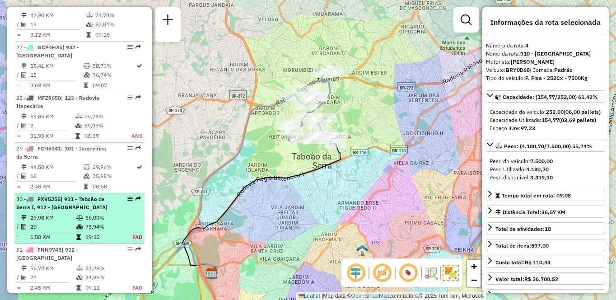
click at [93, 195] on div "30 - FXV5J55 | 911 - [GEOGRAPHIC_DATA], 912 - [GEOGRAPHIC_DATA]" at bounding box center [64, 203] width 96 height 16
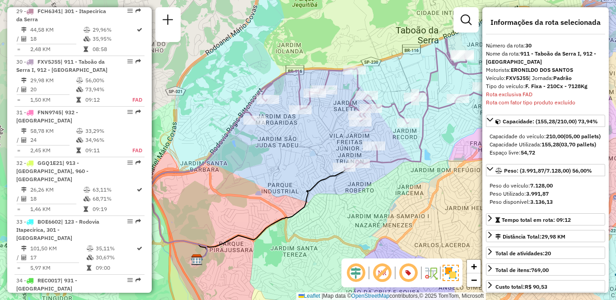
scroll to position [664, 0]
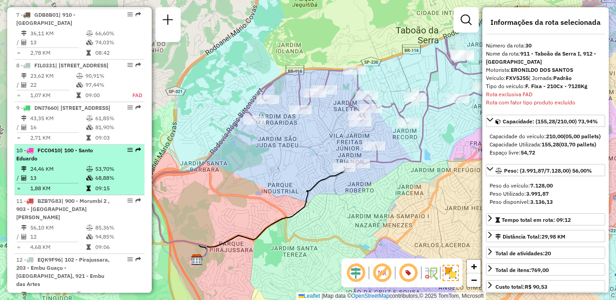
click at [62, 169] on td "24,46 KM" at bounding box center [58, 168] width 56 height 9
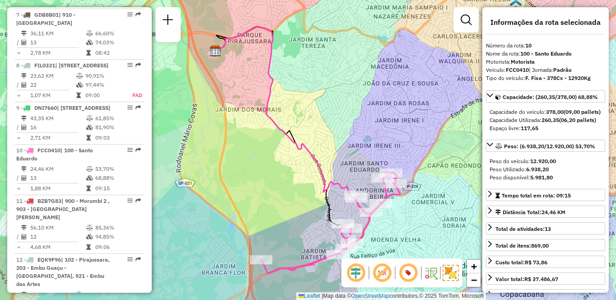
scroll to position [1178, 0]
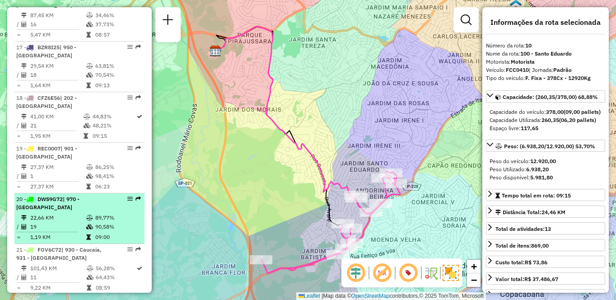
click at [70, 232] on hr at bounding box center [48, 232] width 62 height 0
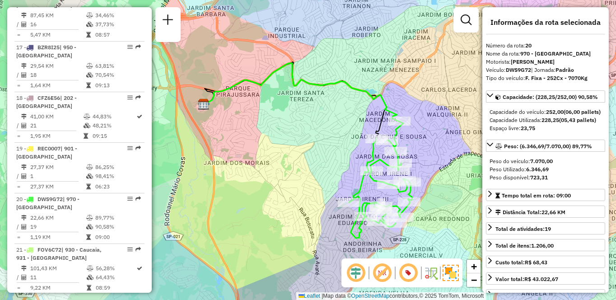
scroll to position [1785, 0]
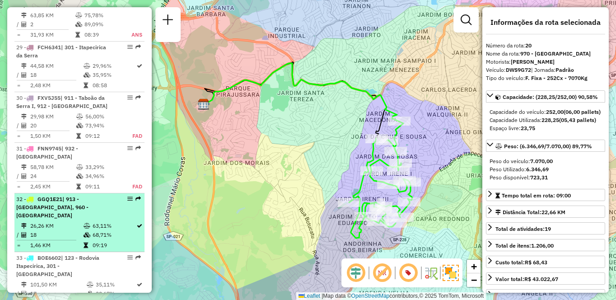
click at [81, 196] on span "| 913 - [GEOGRAPHIC_DATA], 960 - [GEOGRAPHIC_DATA]" at bounding box center [52, 207] width 72 height 23
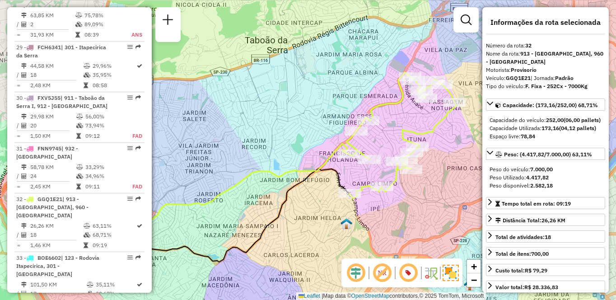
drag, startPoint x: 387, startPoint y: 170, endPoint x: 328, endPoint y: 192, distance: 62.9
click at [328, 192] on div "Janela de atendimento Grade de atendimento Capacidade Transportadoras Veículos …" at bounding box center [308, 150] width 616 height 300
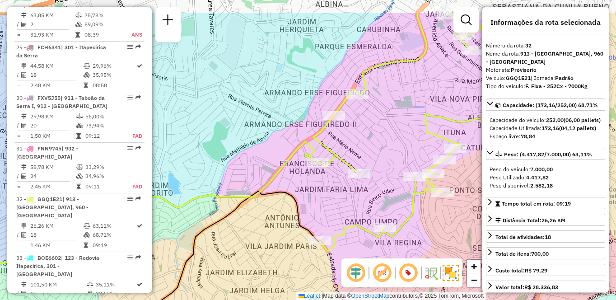
drag, startPoint x: 379, startPoint y: 114, endPoint x: 367, endPoint y: 143, distance: 31.4
click at [367, 143] on div "Janela de atendimento Grade de atendimento Capacidade Transportadoras Veículos …" at bounding box center [308, 150] width 616 height 300
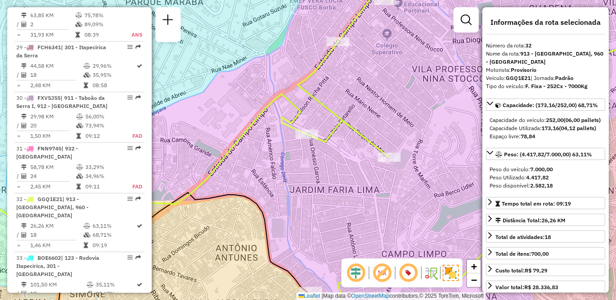
drag, startPoint x: 406, startPoint y: 90, endPoint x: 345, endPoint y: 151, distance: 86.6
click at [345, 151] on div "Janela de atendimento Grade de atendimento Capacidade Transportadoras Veículos …" at bounding box center [308, 150] width 616 height 300
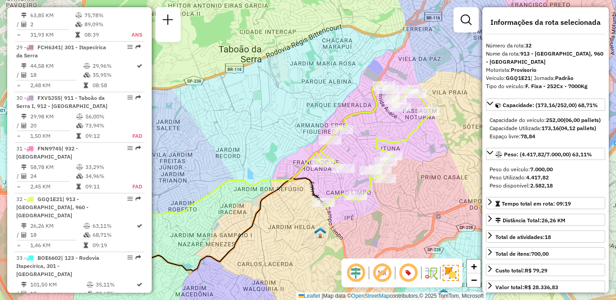
scroll to position [555, 0]
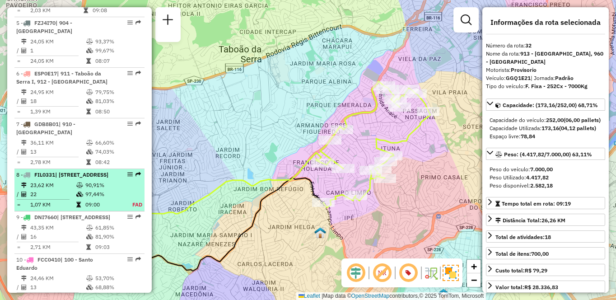
click at [52, 190] on td "22" at bounding box center [53, 194] width 46 height 9
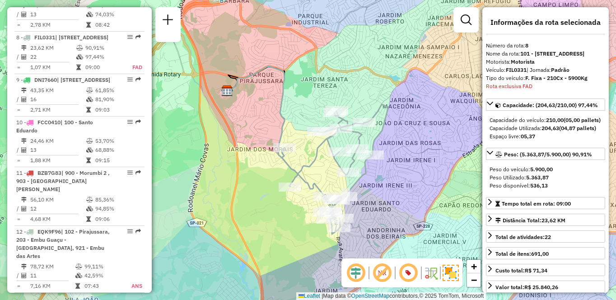
scroll to position [1684, 0]
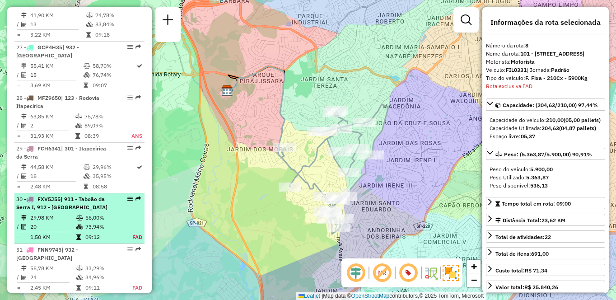
click at [114, 222] on td "73,94%" at bounding box center [103, 226] width 37 height 9
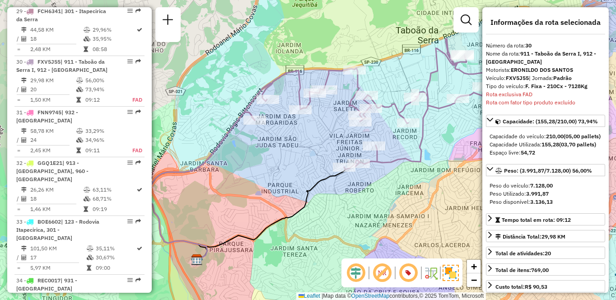
scroll to position [1381, 0]
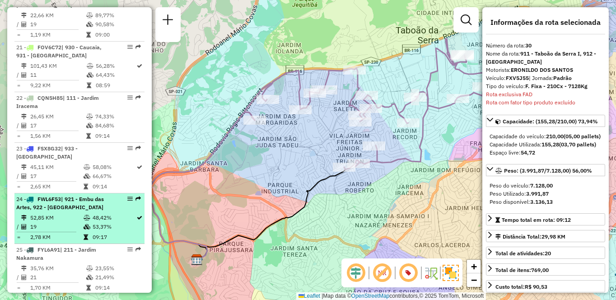
click at [57, 213] on td "52,85 KM" at bounding box center [56, 217] width 53 height 9
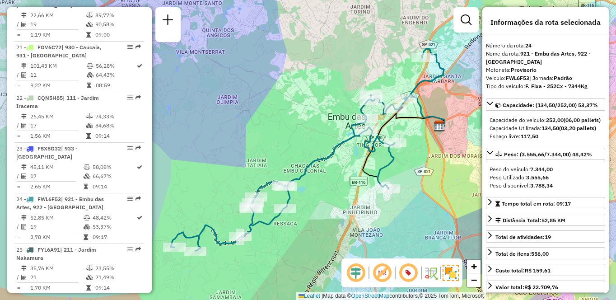
scroll to position [1178, 0]
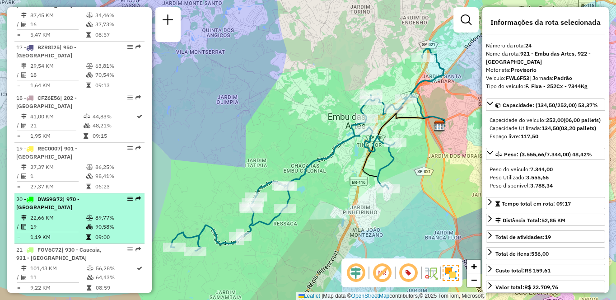
click at [80, 222] on td "19" at bounding box center [58, 226] width 56 height 9
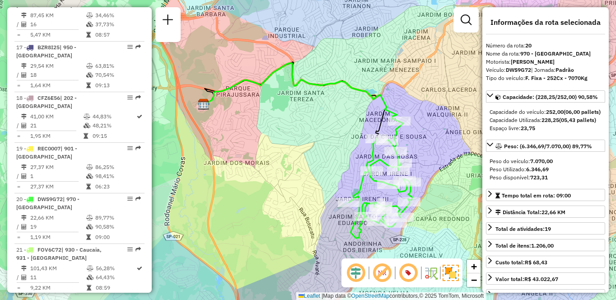
scroll to position [1026, 0]
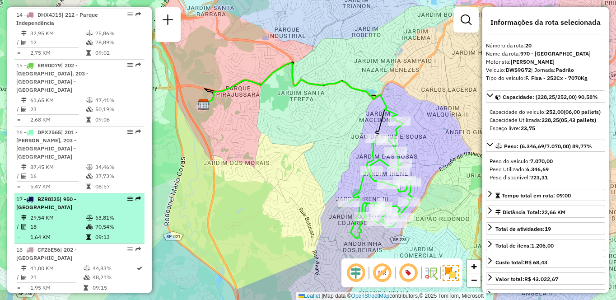
click at [73, 195] on div "17 - BZR8I25 | 950 - [GEOGRAPHIC_DATA]" at bounding box center [64, 203] width 96 height 16
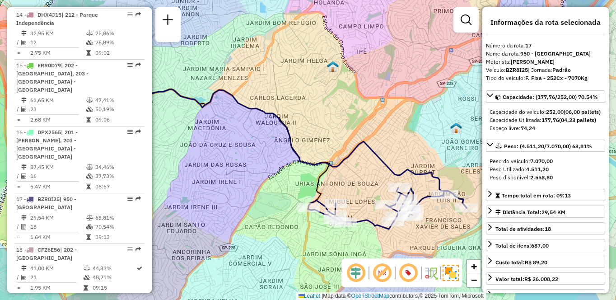
drag, startPoint x: 328, startPoint y: 172, endPoint x: 269, endPoint y: 172, distance: 58.3
click at [269, 172] on div "Janela de atendimento Grade de atendimento Capacidade Transportadoras Veículos …" at bounding box center [308, 150] width 616 height 300
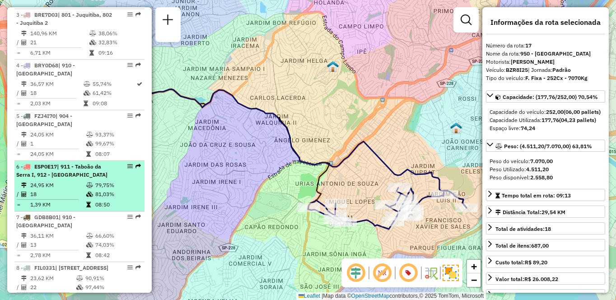
click at [84, 163] on span "| 911 - Taboão da Serra I, 912 - [GEOGRAPHIC_DATA]" at bounding box center [61, 170] width 91 height 15
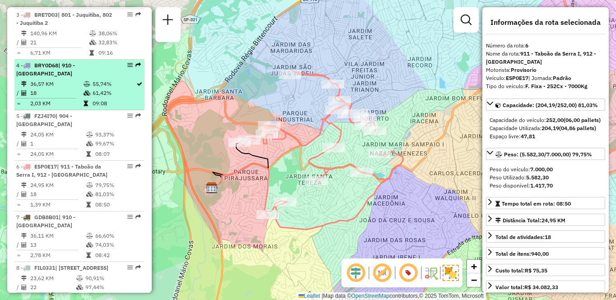
click at [52, 99] on td "2,03 KM" at bounding box center [56, 103] width 53 height 9
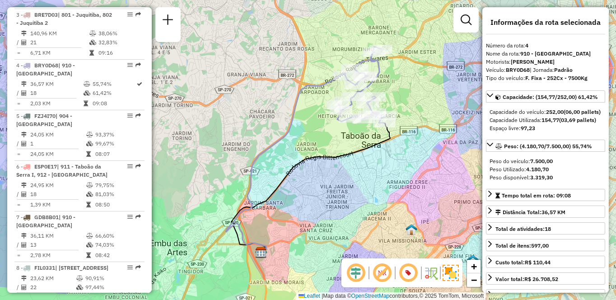
scroll to position [1785, 0]
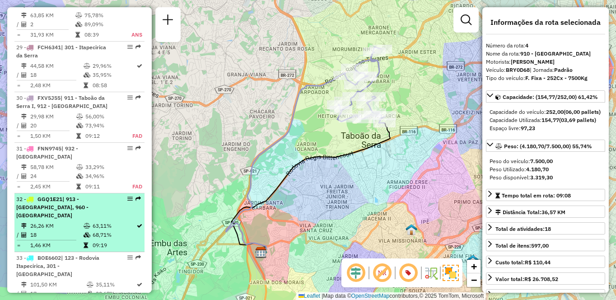
click at [46, 230] on td "18" at bounding box center [56, 234] width 53 height 9
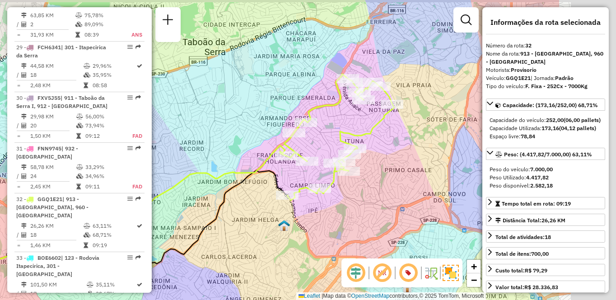
drag, startPoint x: 421, startPoint y: 182, endPoint x: 293, endPoint y: 208, distance: 130.5
click at [293, 208] on div "Janela de atendimento Grade de atendimento Capacidade Transportadoras Veículos …" at bounding box center [308, 150] width 616 height 300
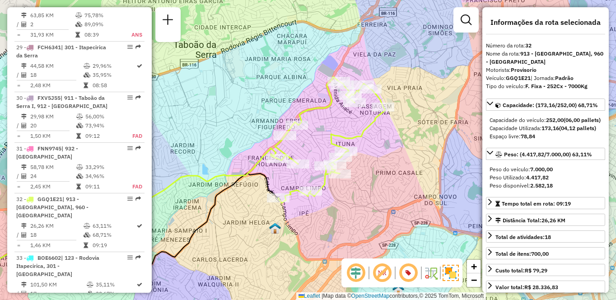
scroll to position [1279, 0]
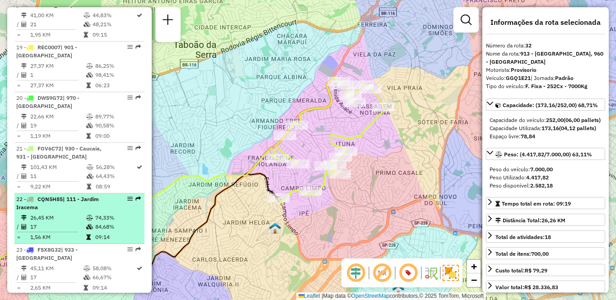
click at [89, 215] on icon at bounding box center [89, 217] width 7 height 5
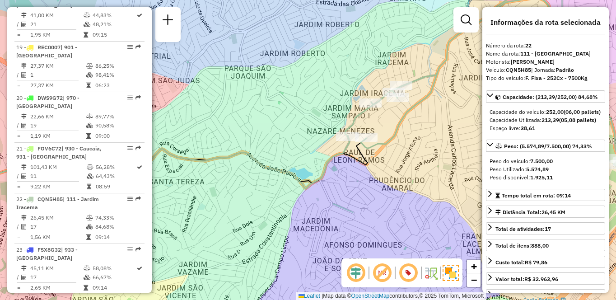
drag, startPoint x: 387, startPoint y: 109, endPoint x: 421, endPoint y: 125, distance: 37.8
click at [421, 125] on div "Janela de atendimento Grade de atendimento Capacidade Transportadoras Veículos …" at bounding box center [308, 150] width 616 height 300
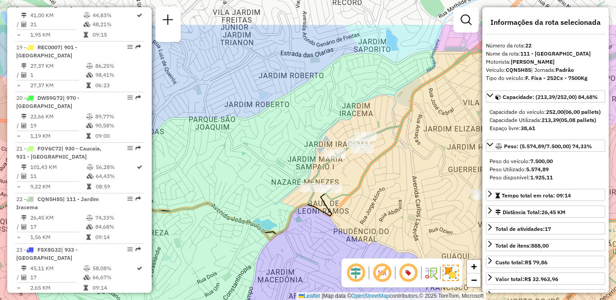
drag, startPoint x: 325, startPoint y: 148, endPoint x: 382, endPoint y: 213, distance: 86.7
click at [382, 213] on div "Janela de atendimento Grade de atendimento Capacidade Transportadoras Veículos …" at bounding box center [308, 150] width 616 height 300
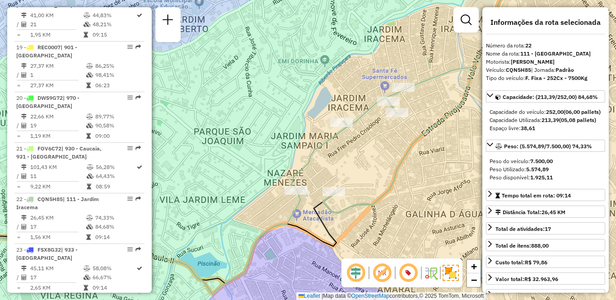
drag, startPoint x: 306, startPoint y: 157, endPoint x: 345, endPoint y: 159, distance: 39.4
click at [345, 159] on div "Janela de atendimento Grade de atendimento Capacidade Transportadoras Veículos …" at bounding box center [308, 150] width 616 height 300
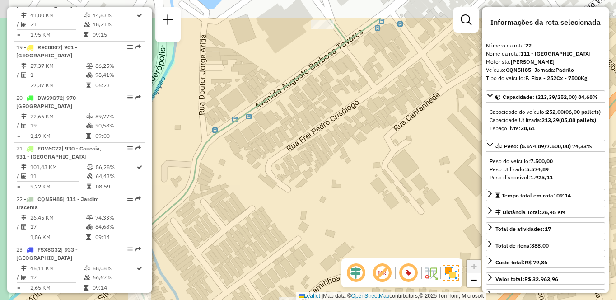
drag, startPoint x: 291, startPoint y: 108, endPoint x: 308, endPoint y: 157, distance: 51.4
click at [308, 157] on div "Janela de atendimento Grade de atendimento Capacidade Transportadoras Veículos …" at bounding box center [308, 150] width 616 height 300
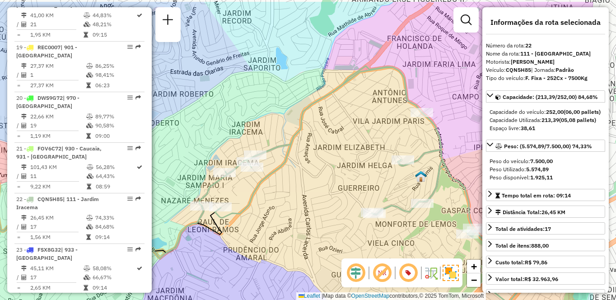
drag, startPoint x: 423, startPoint y: 136, endPoint x: 377, endPoint y: 154, distance: 50.3
click at [377, 154] on div "Janela de atendimento Grade de atendimento Capacidade Transportadoras Veículos …" at bounding box center [308, 150] width 616 height 300
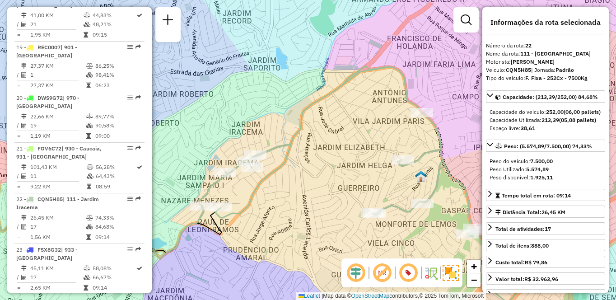
scroll to position [976, 0]
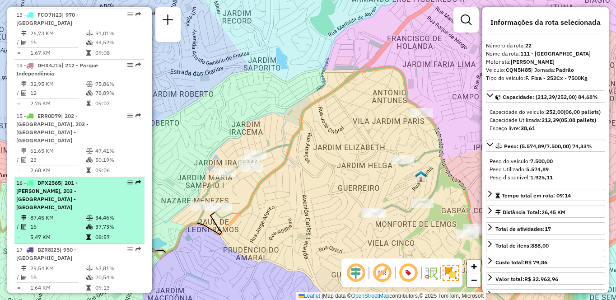
click at [47, 179] on span "| 201 - [PERSON_NAME], 203 - [GEOGRAPHIC_DATA] - [GEOGRAPHIC_DATA]" at bounding box center [46, 194] width 61 height 31
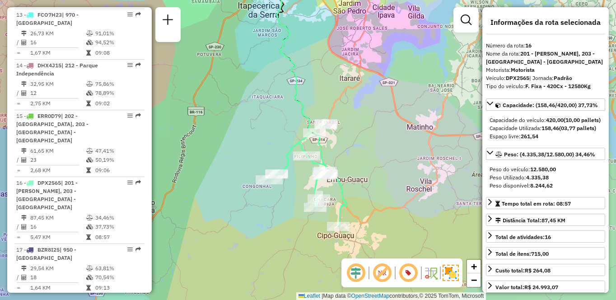
scroll to position [824, 0]
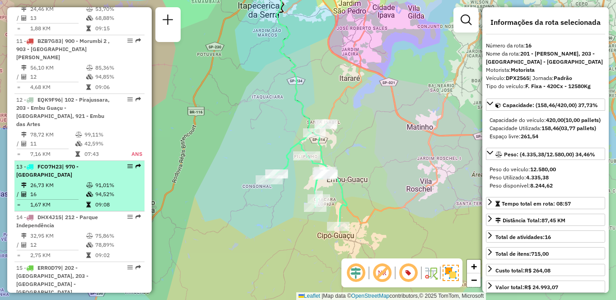
click at [68, 181] on td "26,73 KM" at bounding box center [58, 185] width 56 height 9
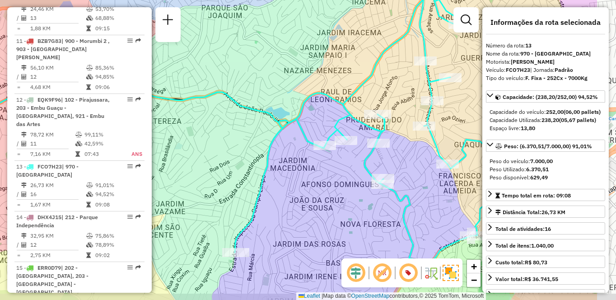
drag, startPoint x: 379, startPoint y: 210, endPoint x: 327, endPoint y: 196, distance: 54.7
click at [327, 196] on div "Janela de atendimento Grade de atendimento Capacidade Transportadoras Veículos …" at bounding box center [308, 150] width 616 height 300
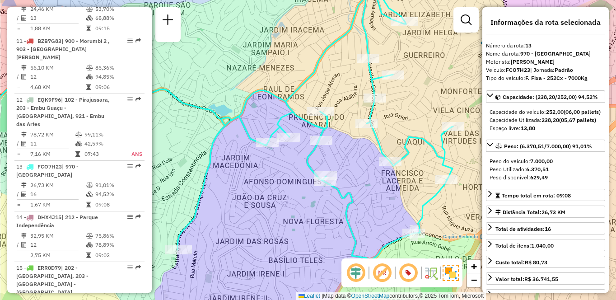
drag, startPoint x: 371, startPoint y: 110, endPoint x: 411, endPoint y: 100, distance: 40.5
click at [411, 100] on div "Janela de atendimento Grade de atendimento Capacidade Transportadoras Veículos …" at bounding box center [308, 150] width 616 height 300
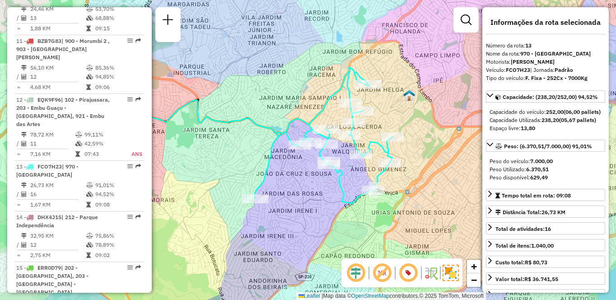
scroll to position [512, 0]
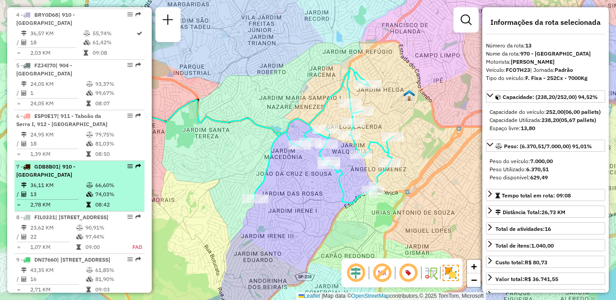
click at [78, 181] on td "36,11 KM" at bounding box center [58, 185] width 56 height 9
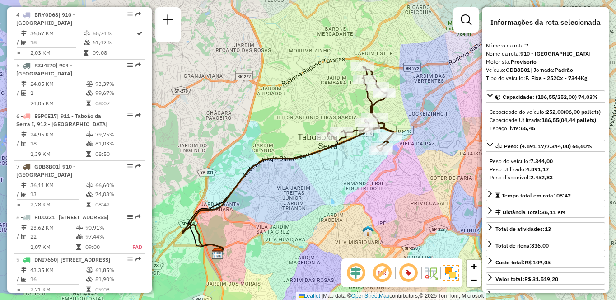
drag, startPoint x: 395, startPoint y: 151, endPoint x: 374, endPoint y: 163, distance: 23.9
click at [374, 163] on div "Janela de atendimento Grade de atendimento Capacidade Transportadoras Veículos …" at bounding box center [308, 150] width 616 height 300
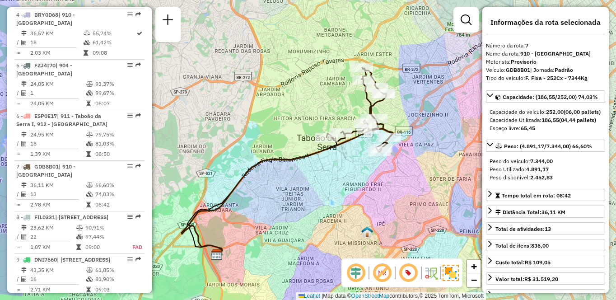
scroll to position [664, 0]
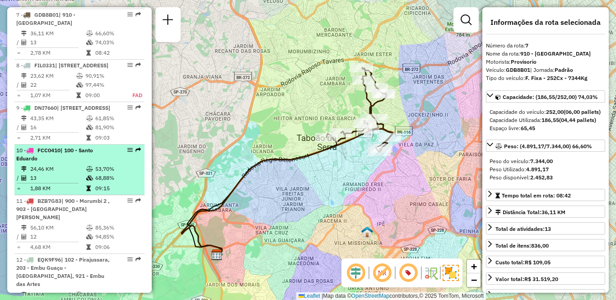
click at [89, 161] on div "10 - FCC0410 | 100 - Santo Eduardo" at bounding box center [64, 154] width 96 height 16
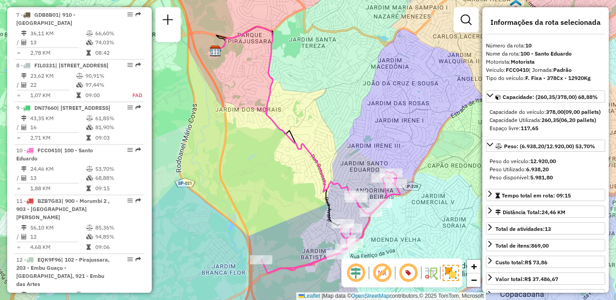
scroll to position [824, 0]
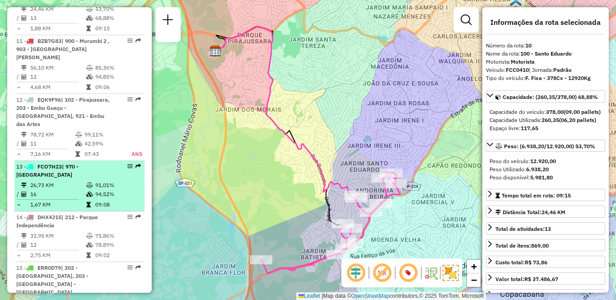
click at [72, 181] on td "26,73 KM" at bounding box center [58, 185] width 56 height 9
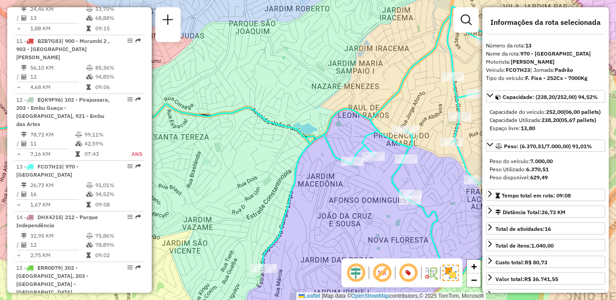
drag, startPoint x: 422, startPoint y: 233, endPoint x: 327, endPoint y: 214, distance: 97.2
click at [327, 214] on div "Janela de atendimento Grade de atendimento Capacidade Transportadoras Veículos …" at bounding box center [308, 150] width 616 height 300
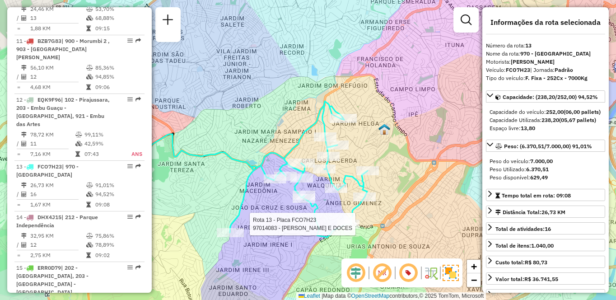
scroll to position [1026, 0]
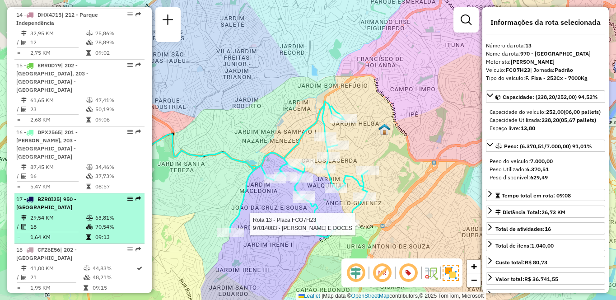
click at [91, 215] on icon at bounding box center [89, 217] width 7 height 5
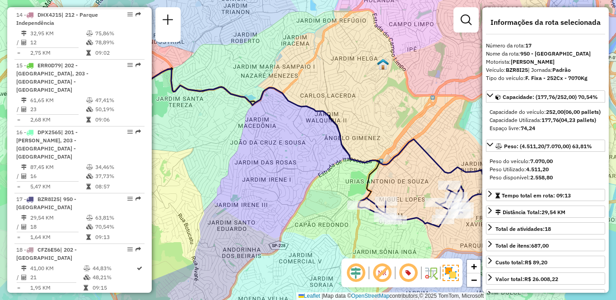
drag, startPoint x: 396, startPoint y: 183, endPoint x: 328, endPoint y: 162, distance: 70.9
click at [328, 162] on div "Janela de atendimento Grade de atendimento Capacidade Transportadoras Veículos …" at bounding box center [308, 150] width 616 height 300
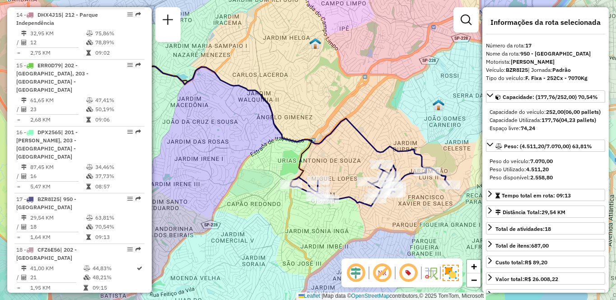
scroll to position [664, 0]
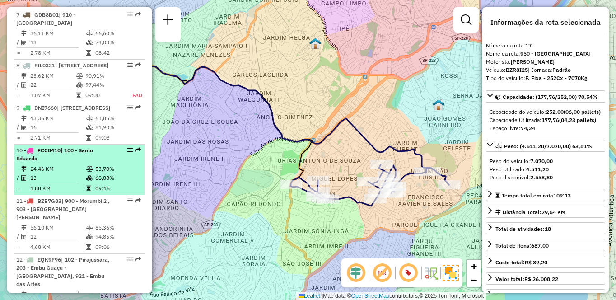
click at [53, 168] on td "24,46 KM" at bounding box center [58, 168] width 56 height 9
